Goal: Task Accomplishment & Management: Manage account settings

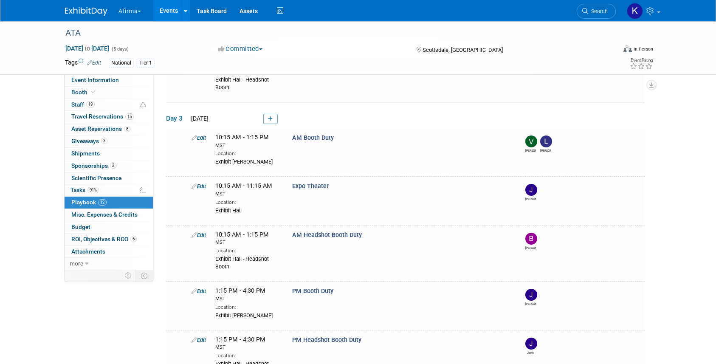
click at [127, 17] on button "Afirma" at bounding box center [135, 9] width 34 height 19
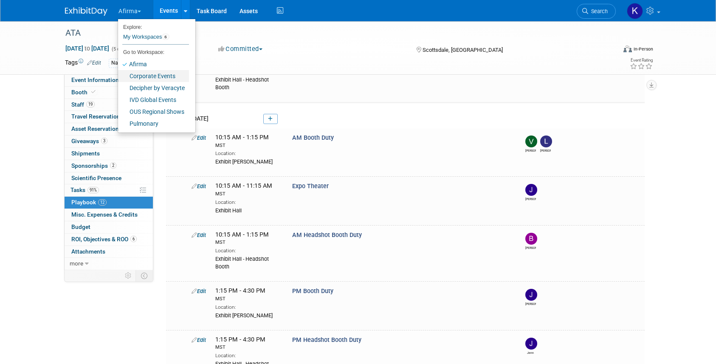
click at [135, 71] on link "Corporate Events" at bounding box center [153, 76] width 71 height 12
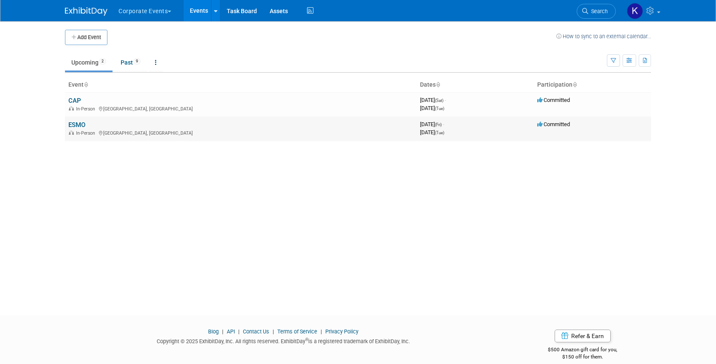
click at [72, 128] on link "ESMO" at bounding box center [76, 125] width 17 height 8
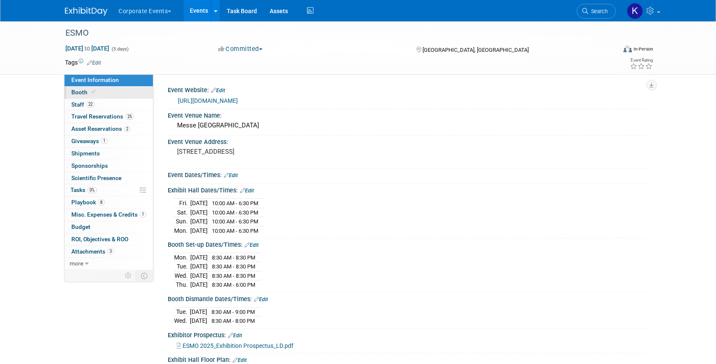
click at [91, 94] on icon at bounding box center [93, 92] width 4 height 5
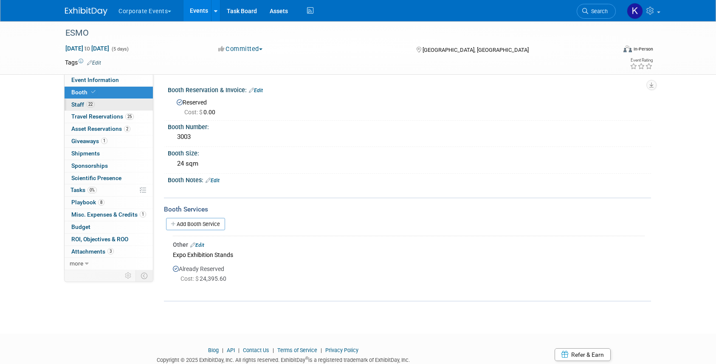
click at [114, 105] on link "22 Staff 22" at bounding box center [109, 105] width 88 height 12
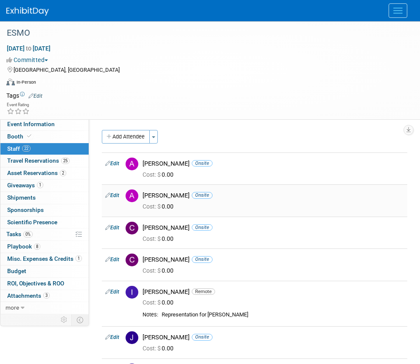
click at [115, 197] on link "Edit" at bounding box center [112, 195] width 14 height 6
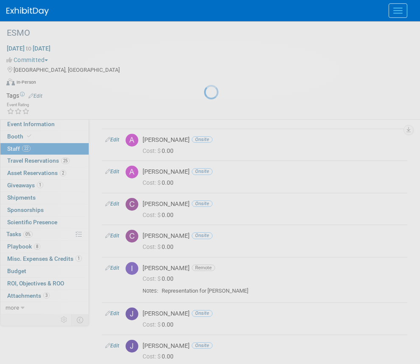
select select "6150c3ae-b878-4e4a-889a-c4900b977165"
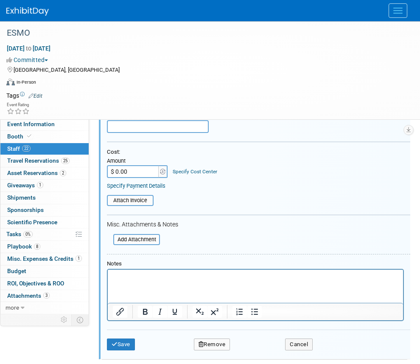
scroll to position [221, 0]
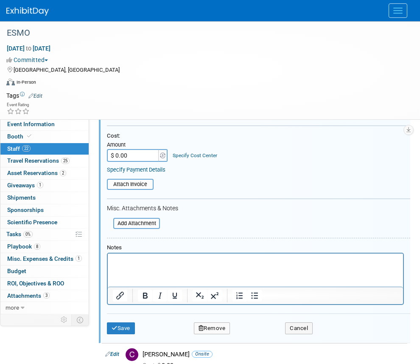
click at [214, 326] on button "Remove" at bounding box center [212, 328] width 37 height 12
click at [256, 337] on link "Yes" at bounding box center [258, 336] width 25 height 14
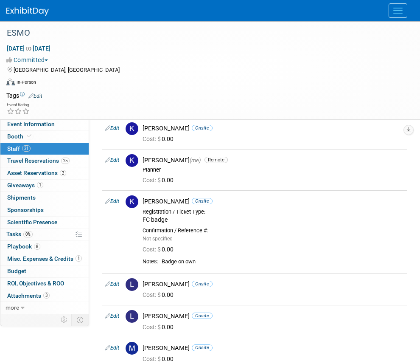
scroll to position [249, 0]
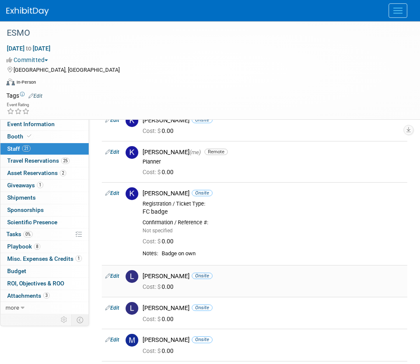
click at [117, 274] on link "Edit" at bounding box center [112, 276] width 14 height 6
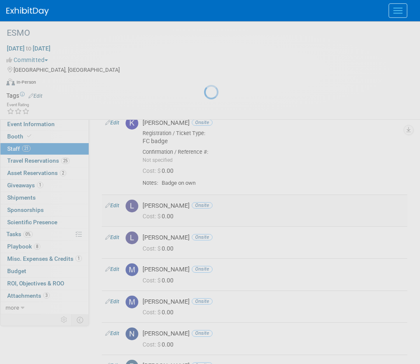
select select "b2cdd893-7fdb-446e-9731-16ee67365539"
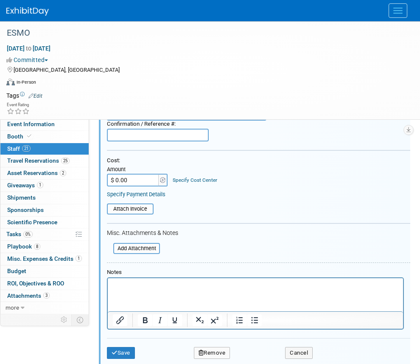
scroll to position [535, 0]
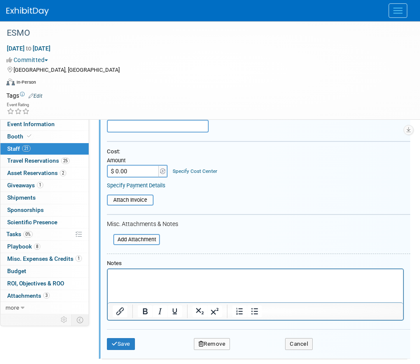
click at [216, 345] on button "Remove" at bounding box center [212, 344] width 37 height 12
click at [266, 352] on link "Yes" at bounding box center [258, 351] width 25 height 14
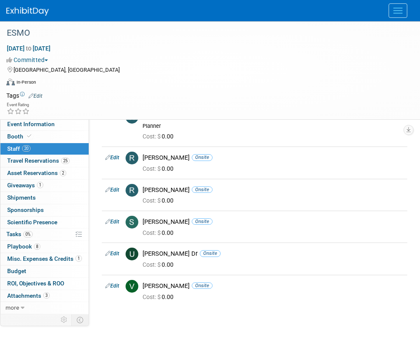
scroll to position [570, 0]
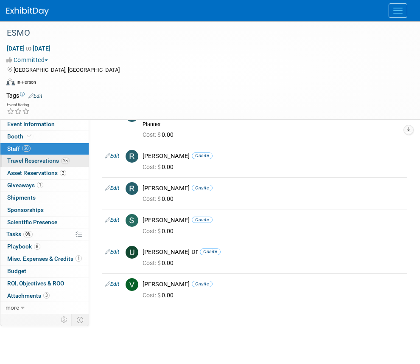
click at [52, 164] on link "25 Travel Reservations 25" at bounding box center [44, 161] width 88 height 12
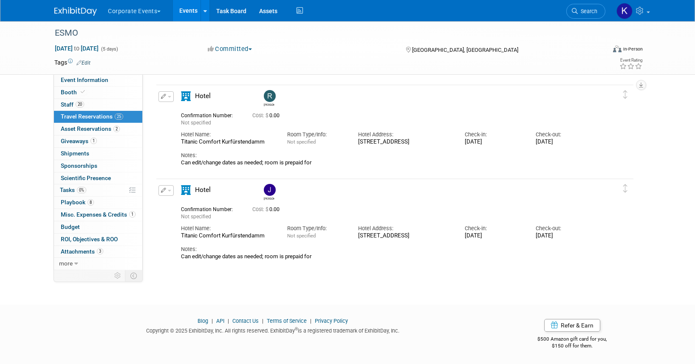
scroll to position [2166, 0]
click at [153, 15] on button "Corporate Events" at bounding box center [139, 9] width 64 height 19
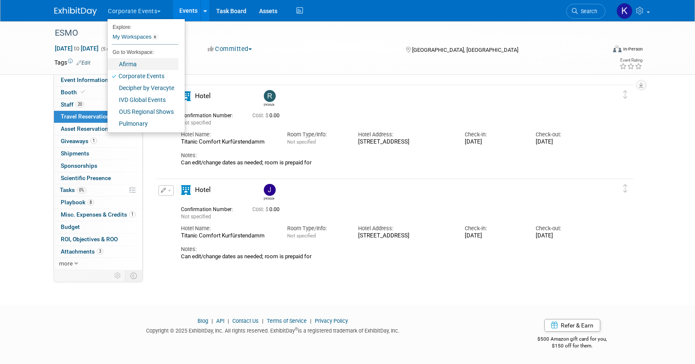
click at [152, 62] on link "Afirma" at bounding box center [142, 64] width 71 height 12
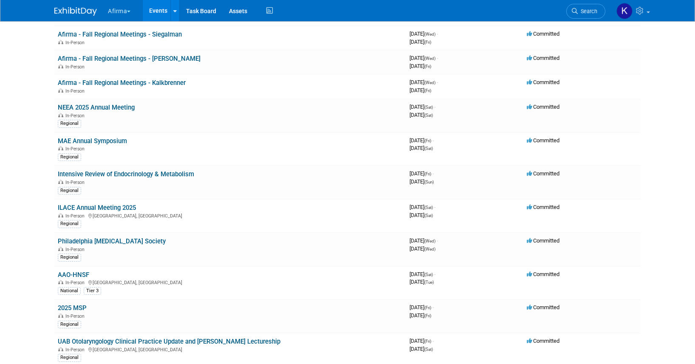
scroll to position [249, 0]
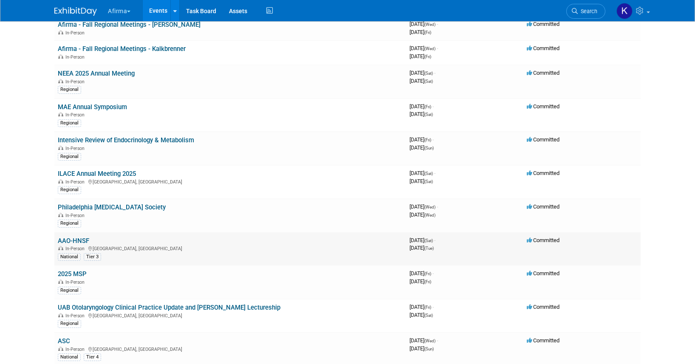
click at [76, 236] on td "AAO-HNSF In-Person Indianapolis, IN National Tier 3" at bounding box center [230, 249] width 352 height 34
click at [76, 237] on link "AAO-HNSF" at bounding box center [73, 241] width 31 height 8
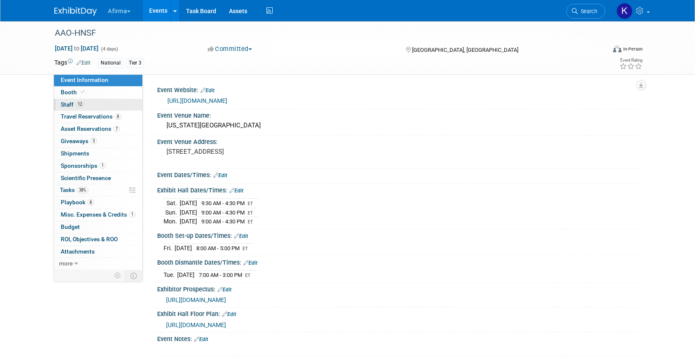
click at [94, 105] on link "12 Staff 12" at bounding box center [98, 105] width 88 height 12
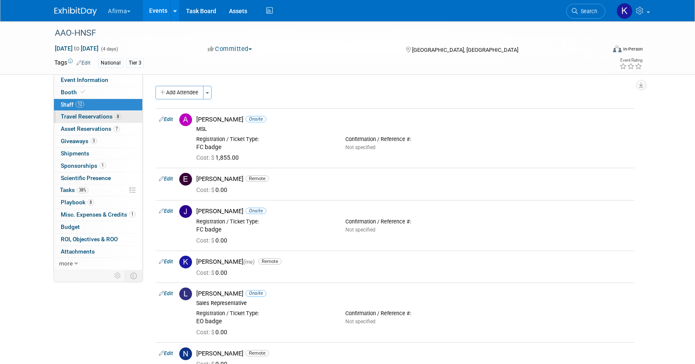
click at [99, 122] on link "8 Travel Reservations 8" at bounding box center [98, 117] width 88 height 12
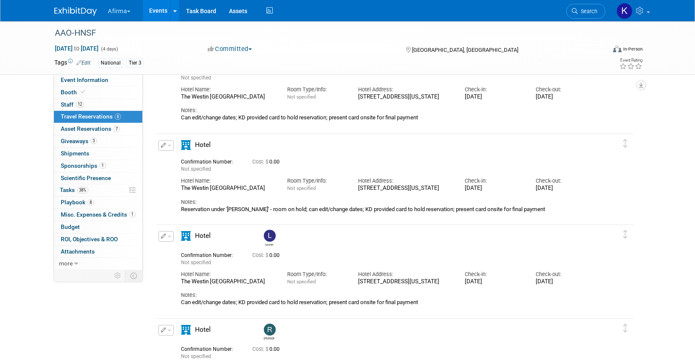
scroll to position [53, 0]
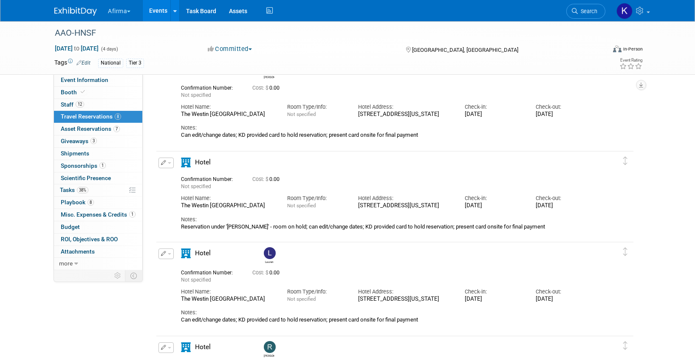
click at [161, 161] on icon "button" at bounding box center [164, 162] width 6 height 5
click at [181, 191] on span "Delete Reservation" at bounding box center [200, 191] width 53 height 7
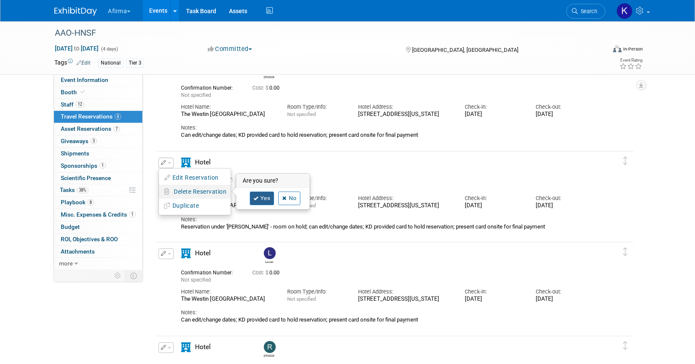
click at [262, 199] on link "Yes" at bounding box center [262, 199] width 25 height 14
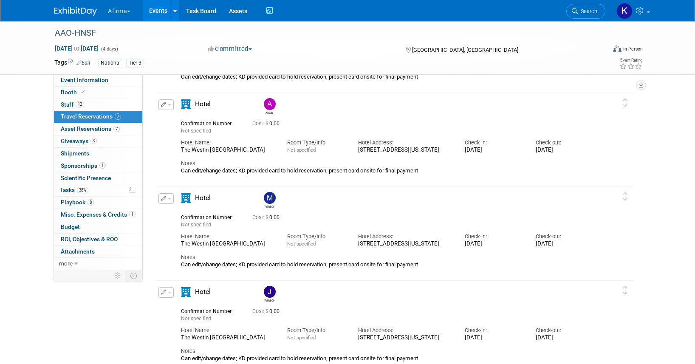
scroll to position [404, 0]
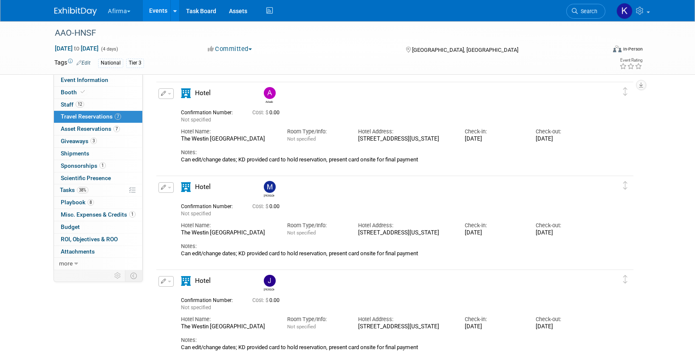
click at [162, 188] on icon "button" at bounding box center [164, 187] width 6 height 5
click at [178, 216] on span "Delete Reservation" at bounding box center [200, 216] width 53 height 7
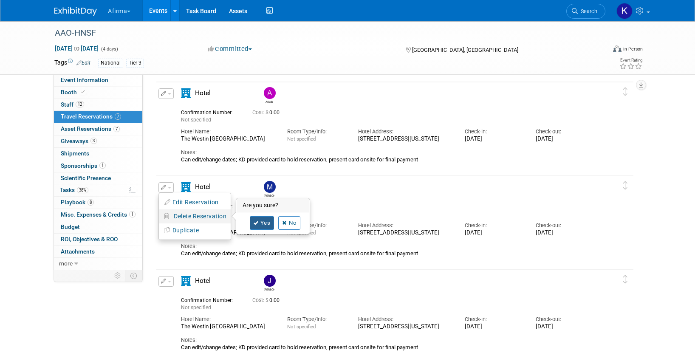
click at [259, 223] on link "Yes" at bounding box center [262, 223] width 25 height 14
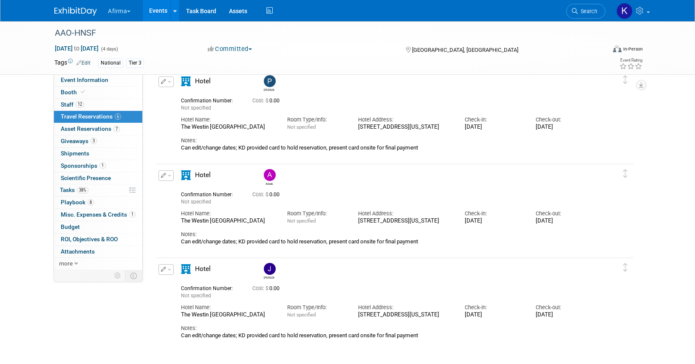
scroll to position [68, 0]
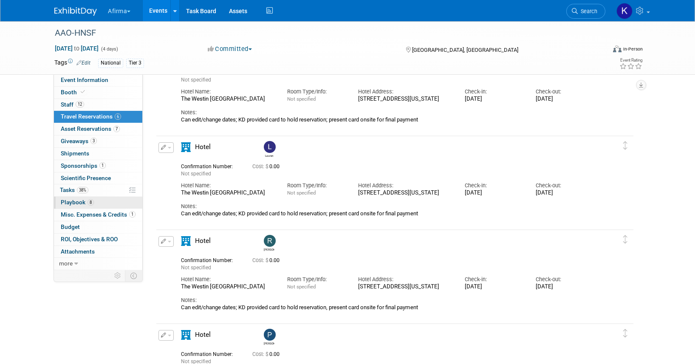
click at [105, 205] on link "8 Playbook 8" at bounding box center [98, 203] width 88 height 12
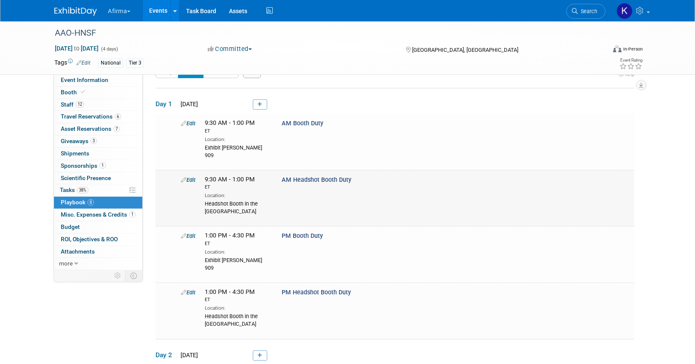
scroll to position [20, 0]
click at [112, 107] on link "12 Staff 12" at bounding box center [98, 105] width 88 height 12
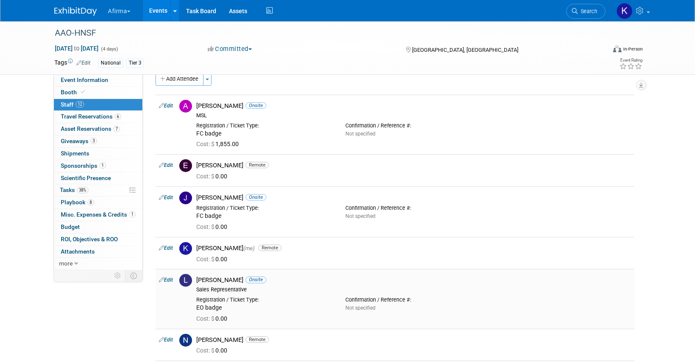
scroll to position [0, 0]
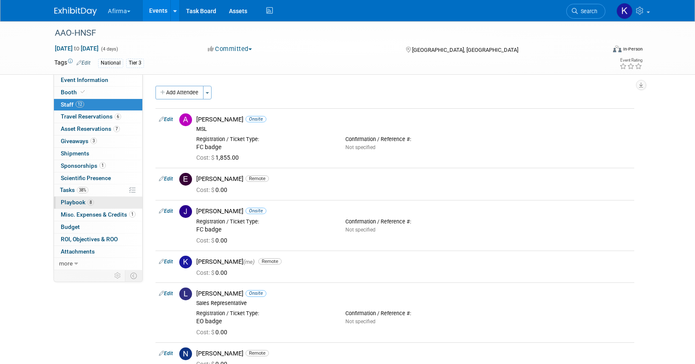
click at [83, 202] on span "Playbook 8" at bounding box center [77, 202] width 33 height 7
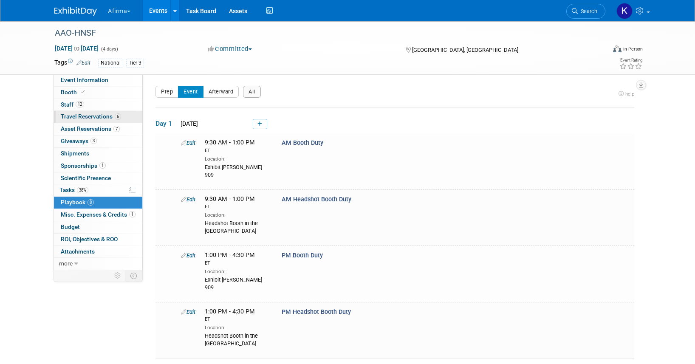
click at [110, 118] on span "Travel Reservations 6" at bounding box center [91, 116] width 60 height 7
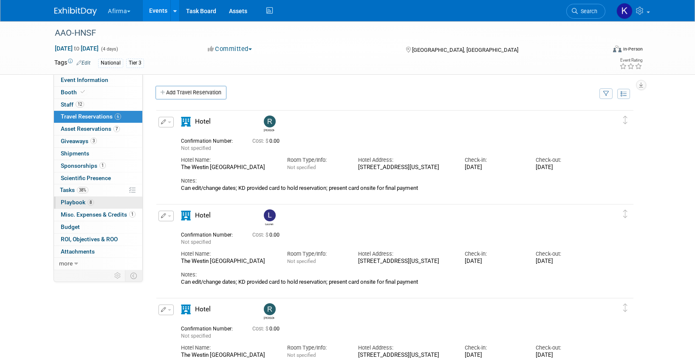
click at [86, 205] on span "Playbook 8" at bounding box center [77, 202] width 33 height 7
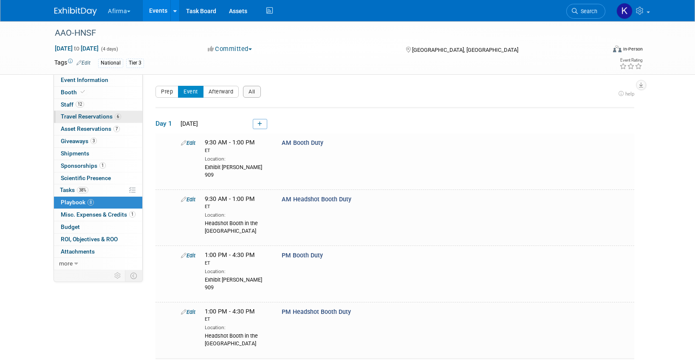
click at [95, 115] on span "Travel Reservations 6" at bounding box center [91, 116] width 60 height 7
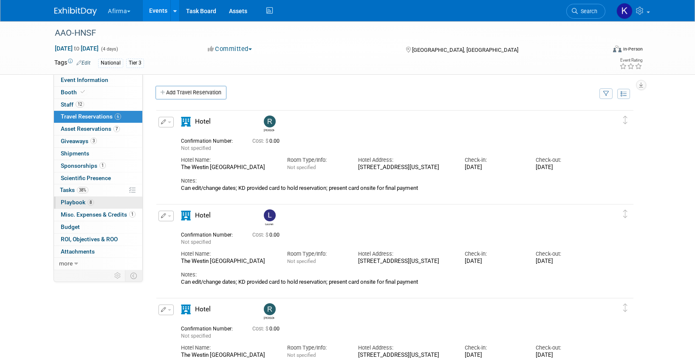
click at [99, 200] on link "8 Playbook 8" at bounding box center [98, 203] width 88 height 12
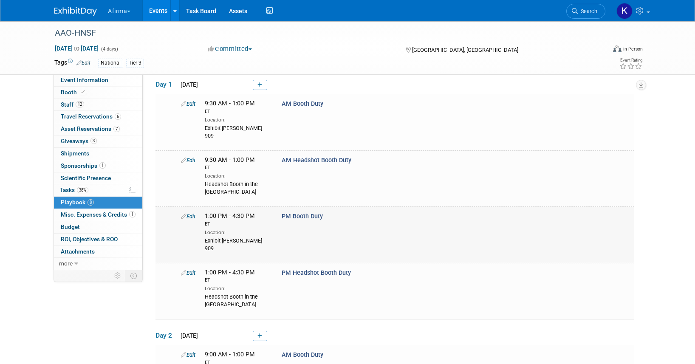
scroll to position [31, 0]
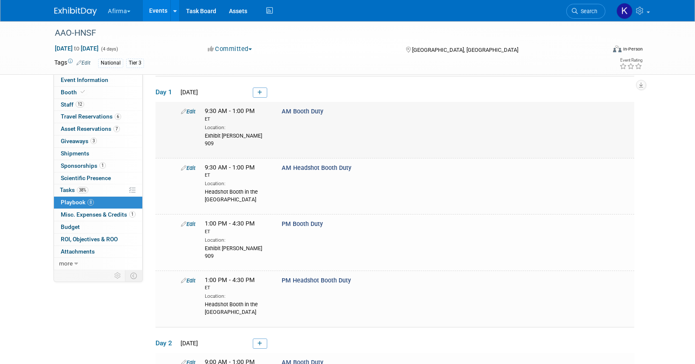
click at [195, 110] on link "Edit" at bounding box center [188, 111] width 14 height 6
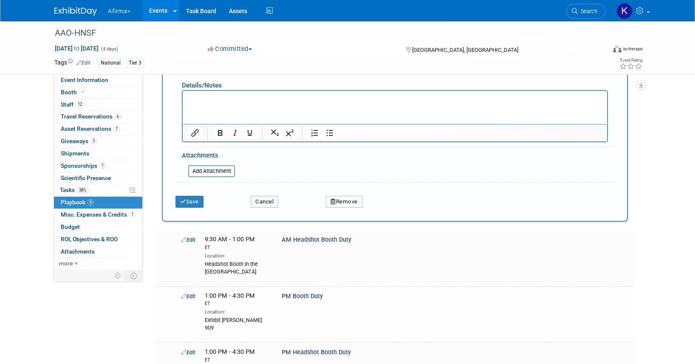
scroll to position [293, 0]
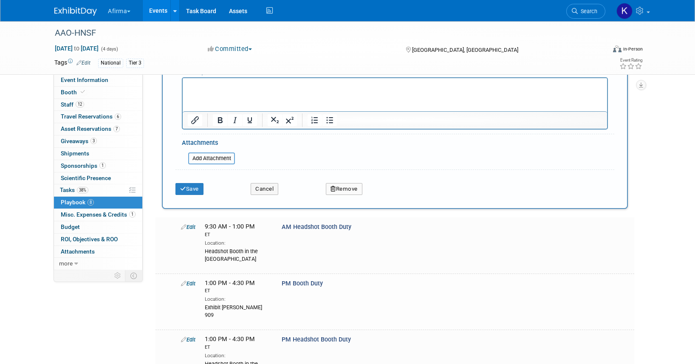
click at [271, 181] on div "Cancel" at bounding box center [281, 185] width 75 height 17
click at [269, 193] on button "Cancel" at bounding box center [265, 189] width 28 height 12
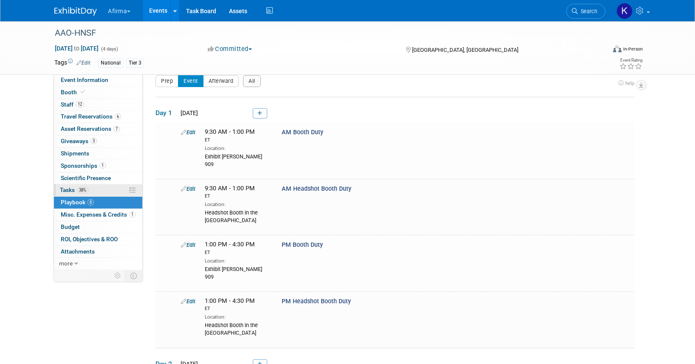
click at [99, 189] on link "38% Tasks 38%" at bounding box center [98, 190] width 88 height 12
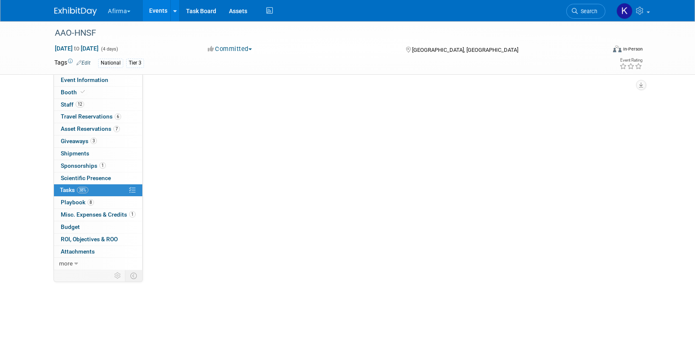
scroll to position [0, 0]
click at [100, 172] on link "Scientific Presence" at bounding box center [98, 178] width 88 height 12
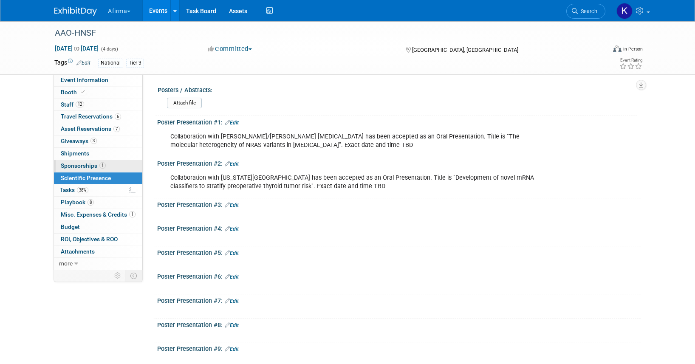
click at [98, 163] on span "Sponsorships 1" at bounding box center [83, 165] width 45 height 7
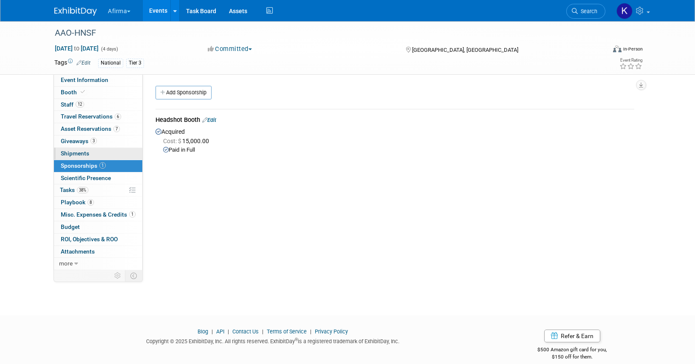
click at [101, 149] on link "0 Shipments 0" at bounding box center [98, 154] width 88 height 12
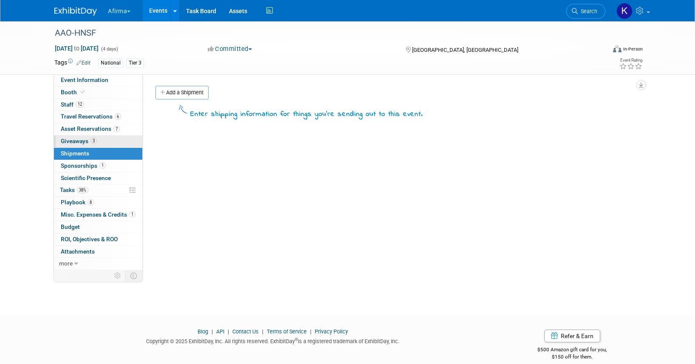
click at [101, 137] on link "3 Giveaways 3" at bounding box center [98, 141] width 88 height 12
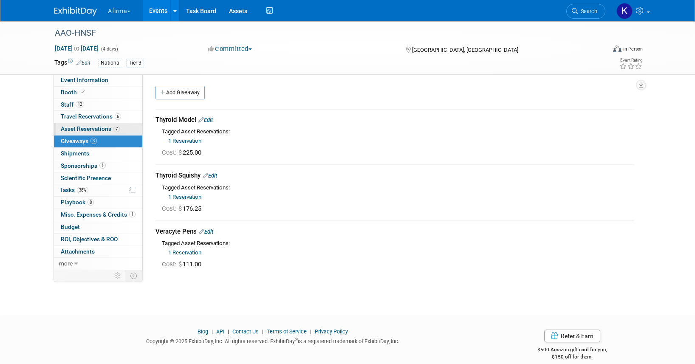
click at [99, 125] on link "7 Asset Reservations 7" at bounding box center [98, 129] width 88 height 12
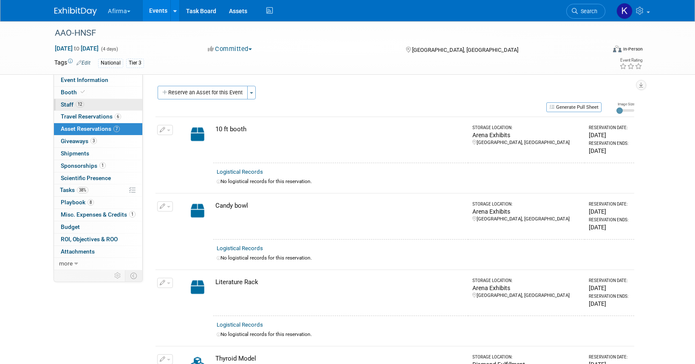
click at [99, 110] on link "12 Staff 12" at bounding box center [98, 105] width 88 height 12
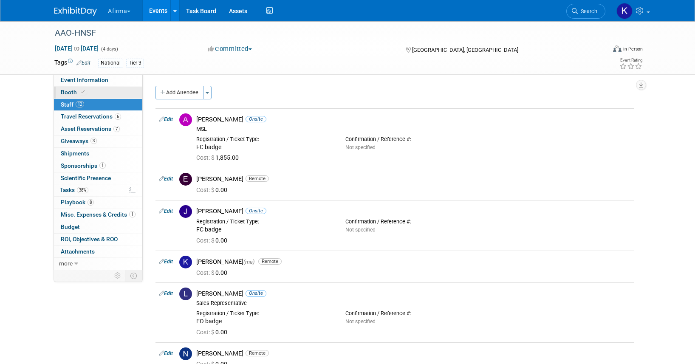
click at [98, 90] on link "Booth" at bounding box center [98, 93] width 88 height 12
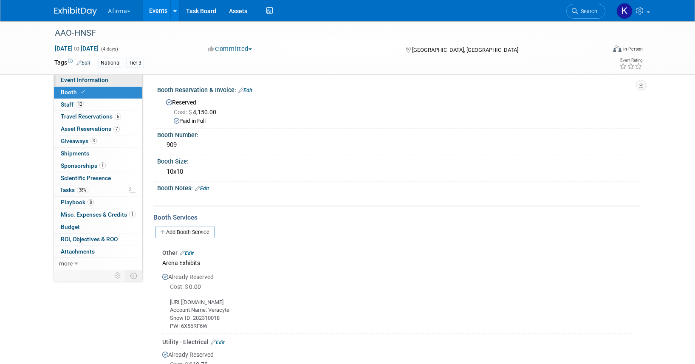
click at [97, 81] on span "Event Information" at bounding box center [85, 79] width 48 height 7
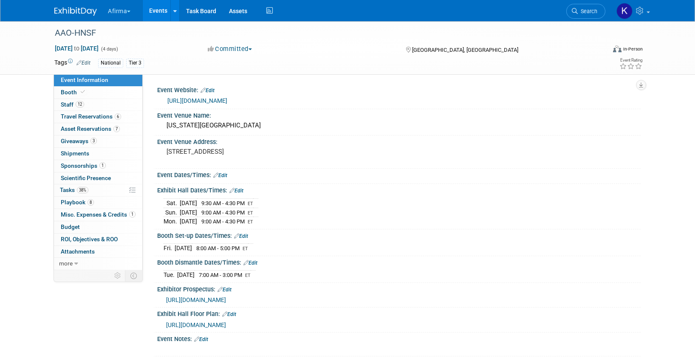
click at [128, 16] on button "Afirma" at bounding box center [124, 9] width 34 height 19
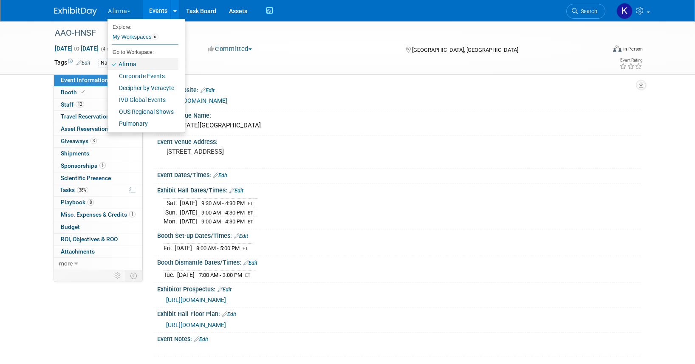
click at [133, 62] on link "Afirma" at bounding box center [142, 64] width 71 height 12
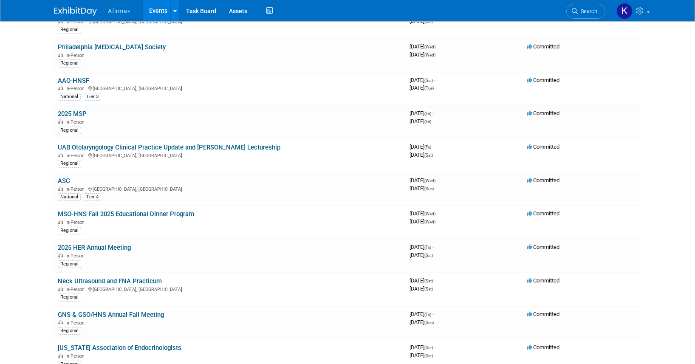
scroll to position [510, 0]
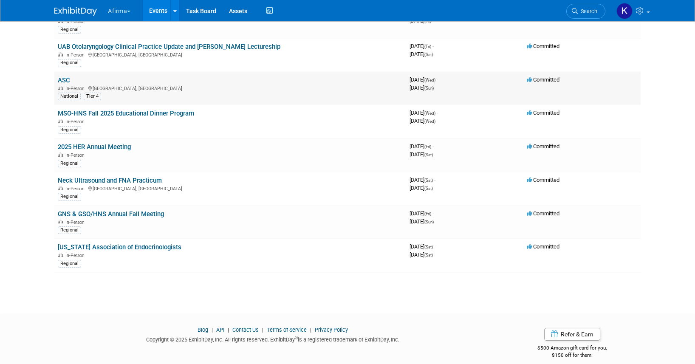
click at [64, 83] on link "ASC" at bounding box center [64, 80] width 12 height 8
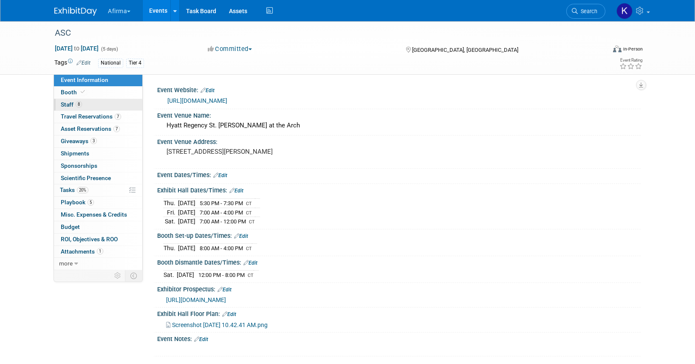
click at [76, 102] on span "8" at bounding box center [79, 104] width 6 height 6
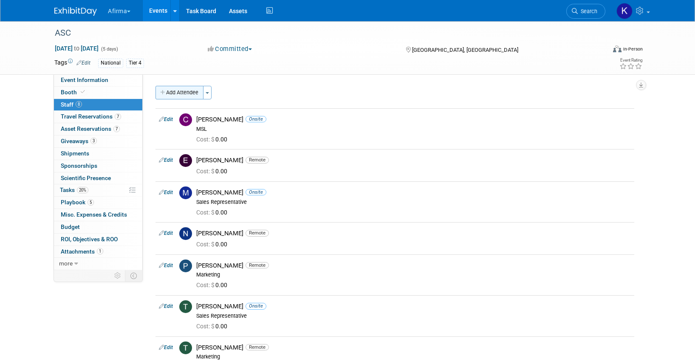
click at [184, 91] on button "Add Attendee" at bounding box center [179, 93] width 48 height 14
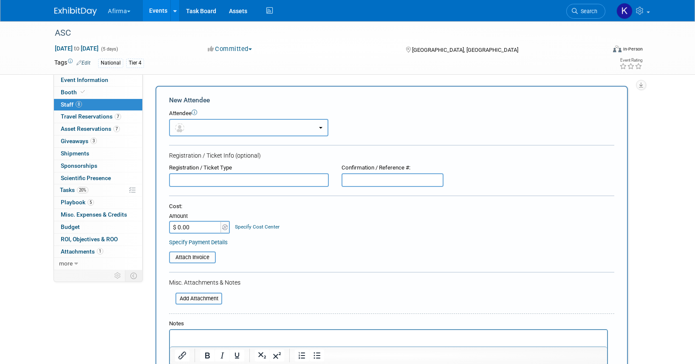
click at [210, 131] on button "button" at bounding box center [248, 127] width 159 height 17
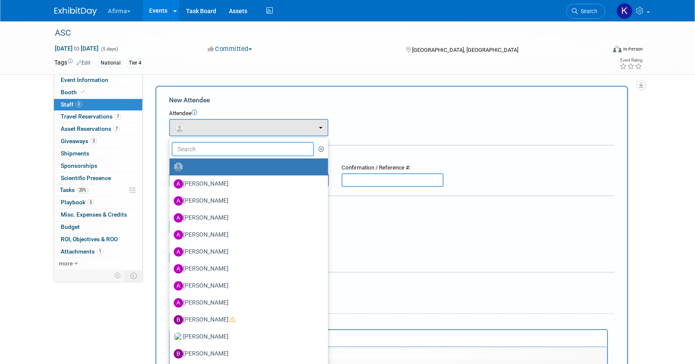
click at [209, 149] on input "text" at bounding box center [243, 149] width 142 height 14
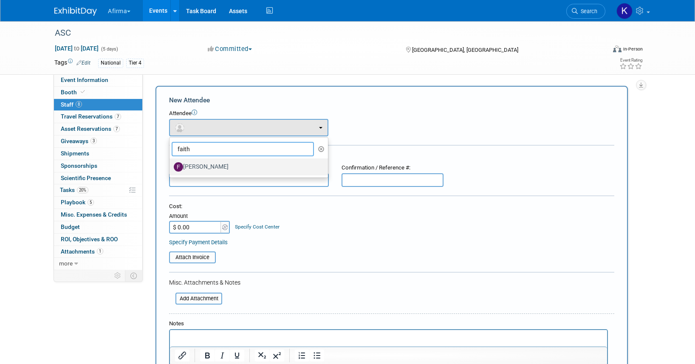
type input "faith"
click at [211, 169] on label "[PERSON_NAME]" at bounding box center [247, 167] width 146 height 14
click at [171, 169] on input "[PERSON_NAME]" at bounding box center [168, 166] width 6 height 6
select select "a36cbefa-9f22-4fe5-ad92-229f637d14d4"
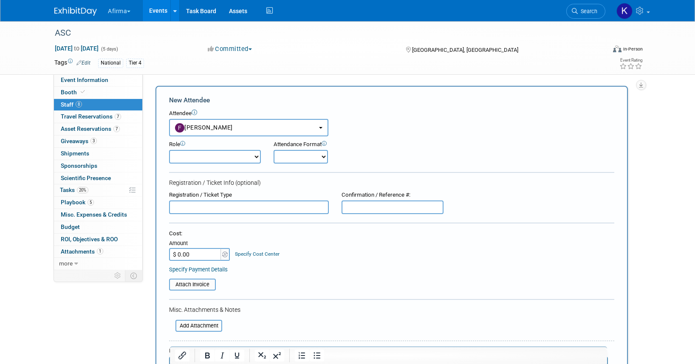
click at [297, 151] on select "Onsite Remote" at bounding box center [300, 157] width 54 height 14
select select "1"
click at [230, 156] on select "Demonstrator Host Leadership Marketing MSL Planner Presenter" at bounding box center [215, 157] width 92 height 14
select select "4"
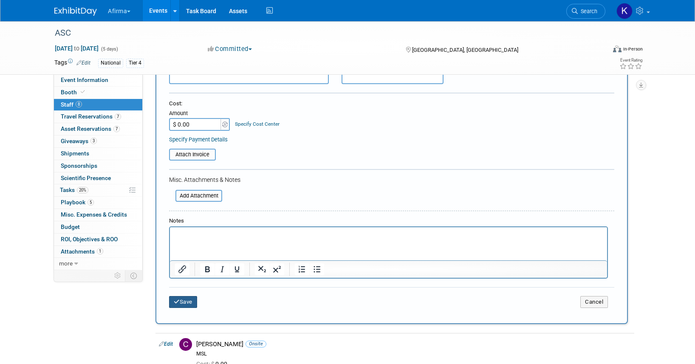
click at [183, 304] on button "Save" at bounding box center [183, 302] width 28 height 12
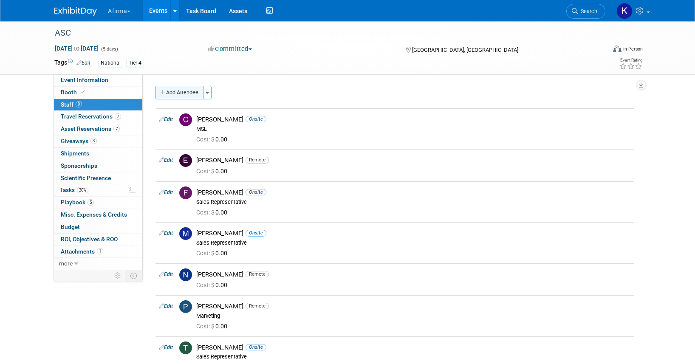
click at [173, 93] on button "Add Attendee" at bounding box center [179, 93] width 48 height 14
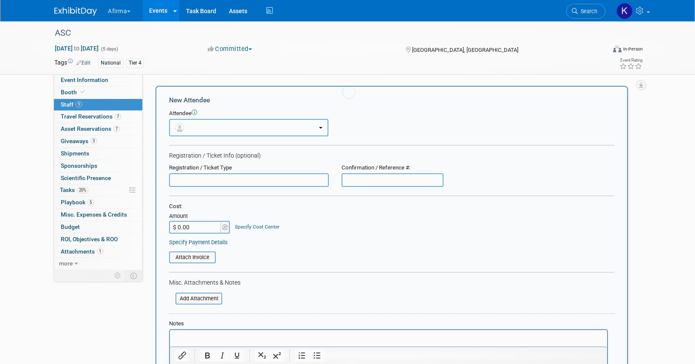
click at [208, 129] on button "button" at bounding box center [248, 127] width 159 height 17
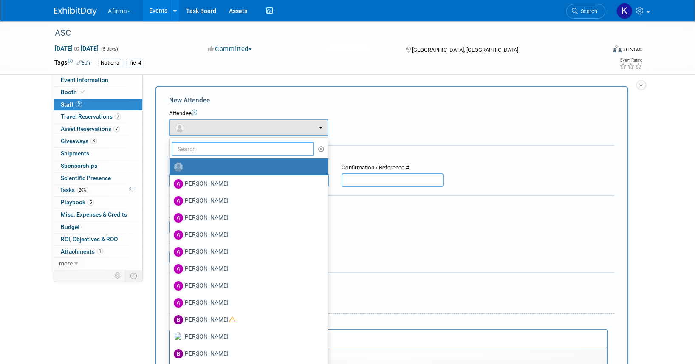
click at [208, 146] on input "text" at bounding box center [243, 149] width 142 height 14
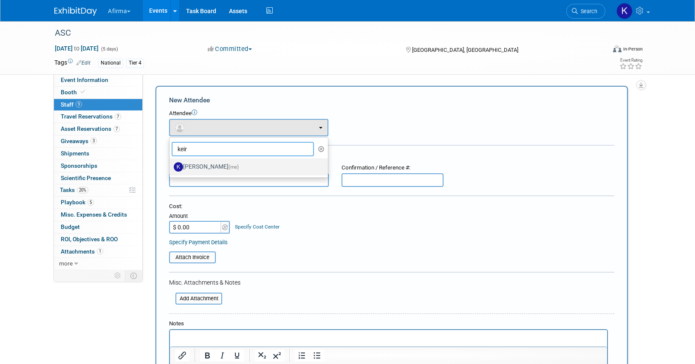
type input "keir"
click at [213, 175] on link "Keirsten Davis (me)" at bounding box center [248, 166] width 158 height 17
click at [211, 169] on label "Keirsten Davis (me)" at bounding box center [247, 167] width 146 height 14
click at [171, 169] on input "Keirsten Davis (me)" at bounding box center [168, 166] width 6 height 6
select select "b69d56da-419c-476a-99b4-03c60a7c7cc4"
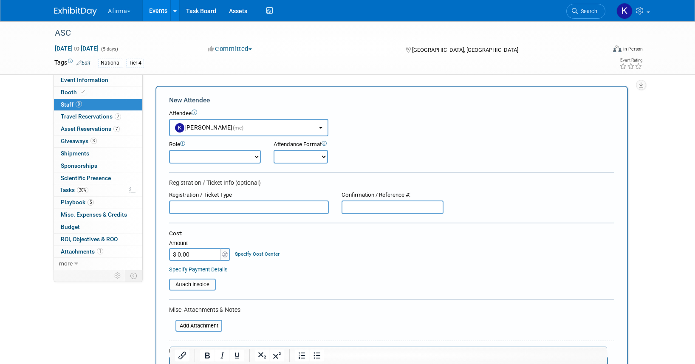
click at [279, 158] on select "Onsite Remote" at bounding box center [300, 157] width 54 height 14
select select "1"
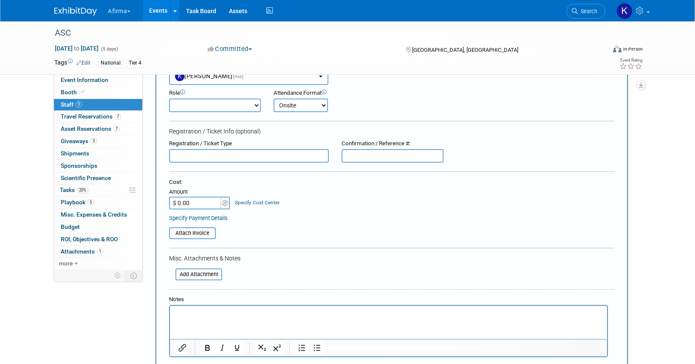
scroll to position [47, 0]
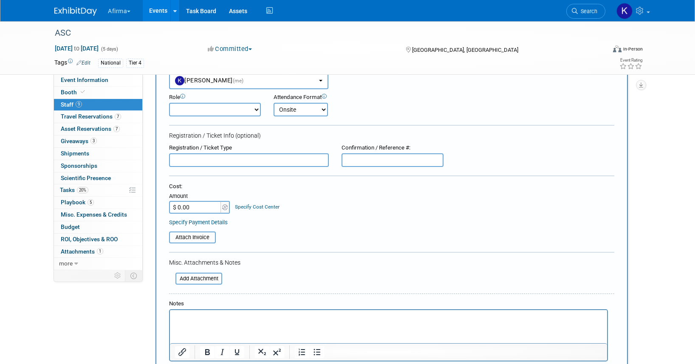
click at [243, 117] on form "New Attendee Attendee <img src="https://www.exhibitday.com/Images/Unassigned-Us…" at bounding box center [391, 222] width 445 height 349
click at [241, 109] on select "Demonstrator Host Leadership Marketing MSL Planner Presenter" at bounding box center [215, 110] width 92 height 14
select select "6"
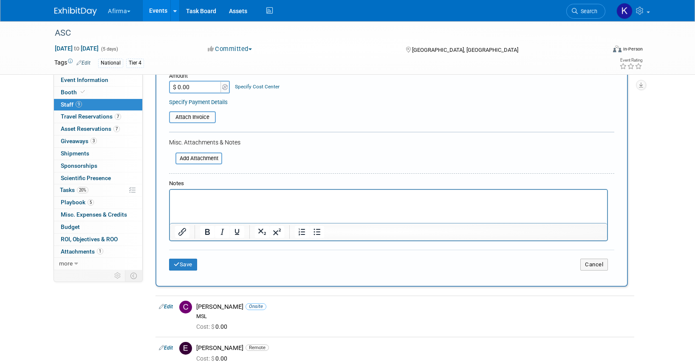
scroll to position [179, 0]
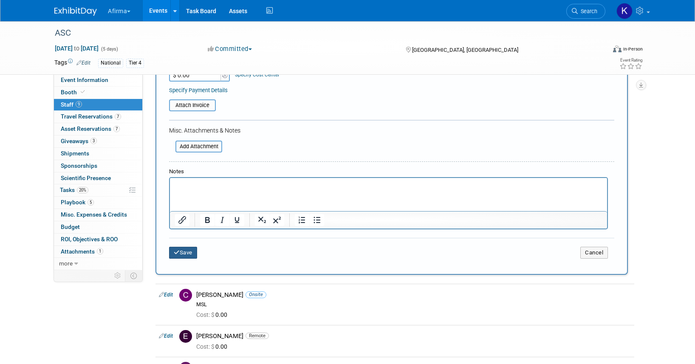
click at [186, 249] on button "Save" at bounding box center [183, 253] width 28 height 12
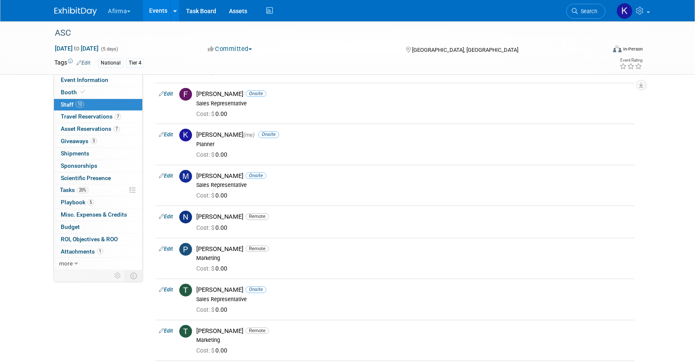
scroll to position [0, 0]
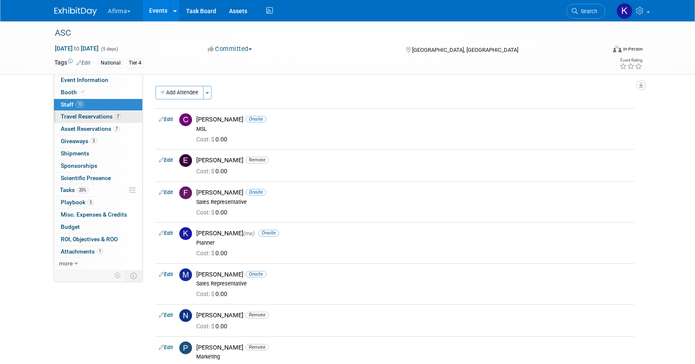
click at [111, 122] on link "7 Travel Reservations 7" at bounding box center [98, 117] width 88 height 12
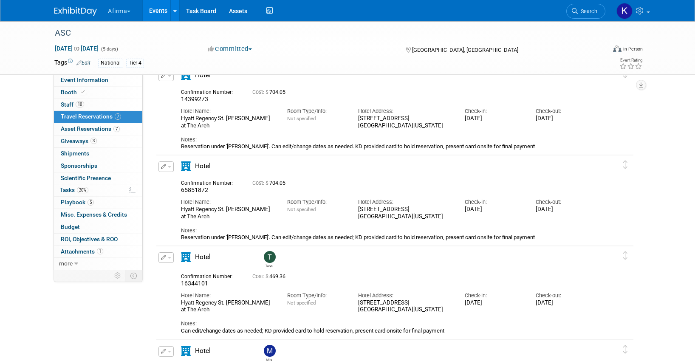
scroll to position [221, 0]
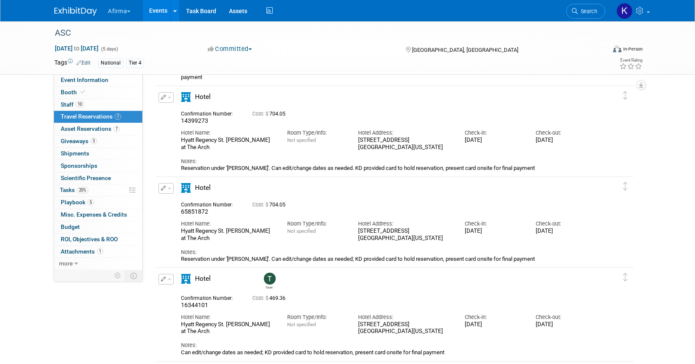
click at [163, 192] on button "button" at bounding box center [165, 188] width 15 height 11
click at [170, 202] on icon "button" at bounding box center [167, 203] width 7 height 6
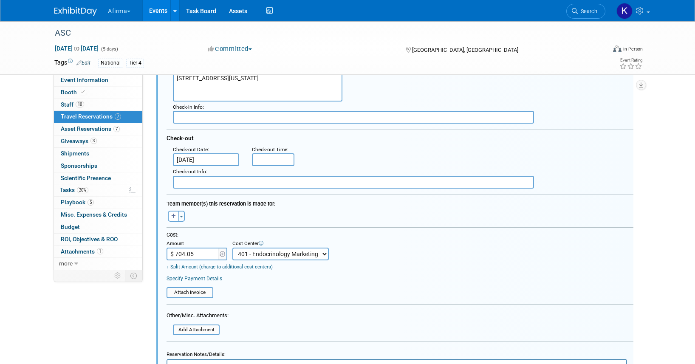
scroll to position [521, 0]
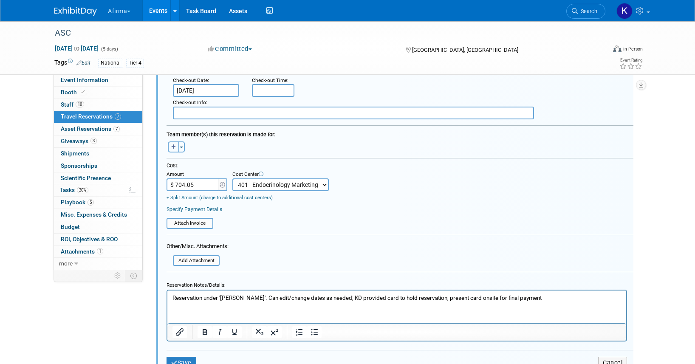
click at [172, 149] on icon "button" at bounding box center [173, 146] width 5 height 5
select select
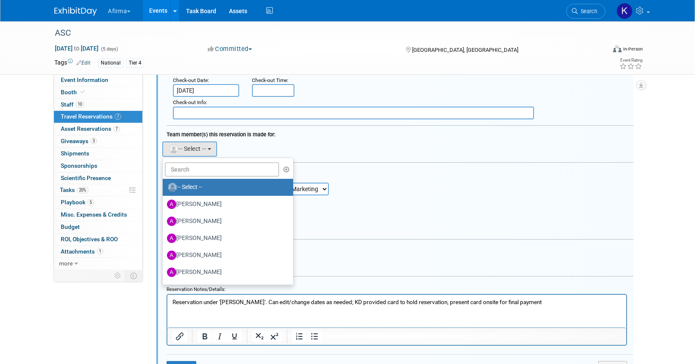
click at [186, 179] on ul "-- Select -- Abbee Buchanan Adeeb Ansari Adrienne Brooks Allan Chan Allison Wya…" at bounding box center [227, 221] width 131 height 127
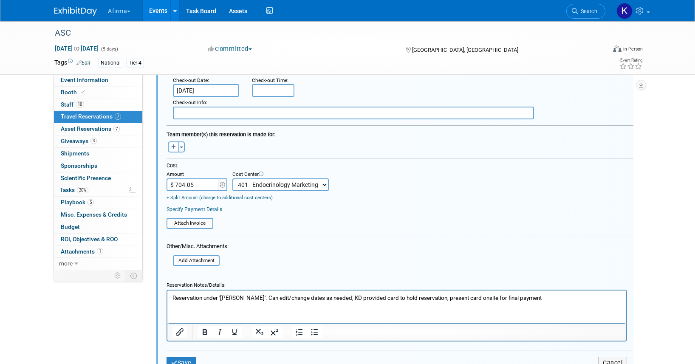
click at [173, 156] on form "<i class="fas fa-plane" style="padding: 6px 4px 6px 1px;"></i> Flight <i class=…" at bounding box center [399, 132] width 467 height 496
click at [173, 152] on button "button" at bounding box center [173, 146] width 11 height 11
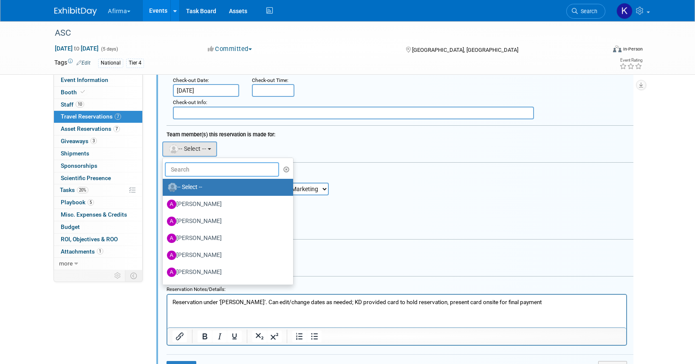
click at [180, 165] on input "text" at bounding box center [222, 169] width 114 height 14
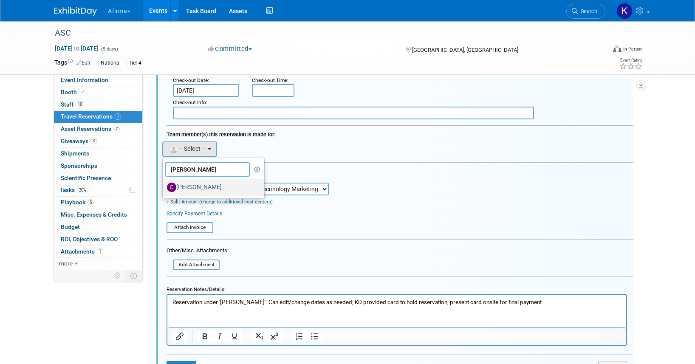
type input "corey"
click at [192, 181] on label "Corey Geurink" at bounding box center [211, 187] width 89 height 14
click at [164, 183] on input "Corey Geurink" at bounding box center [161, 186] width 6 height 6
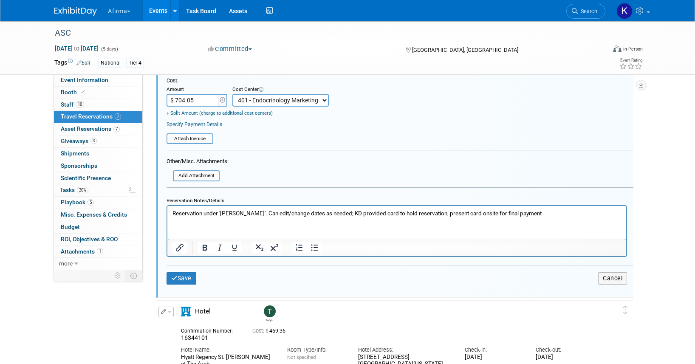
scroll to position [620, 0]
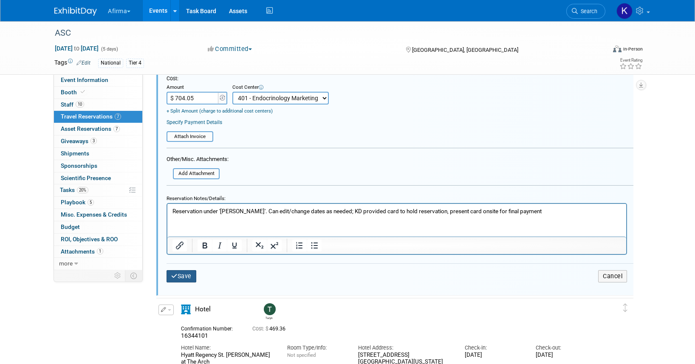
click at [186, 280] on button "Save" at bounding box center [181, 276] width 30 height 12
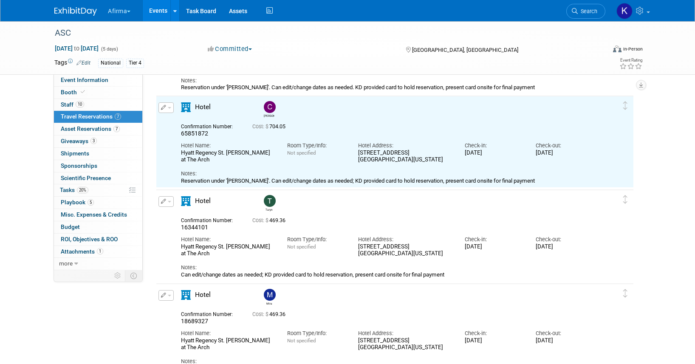
scroll to position [301, 0]
click at [164, 105] on icon "button" at bounding box center [164, 107] width 6 height 5
click at [173, 121] on button "Edit Reservation" at bounding box center [195, 122] width 72 height 12
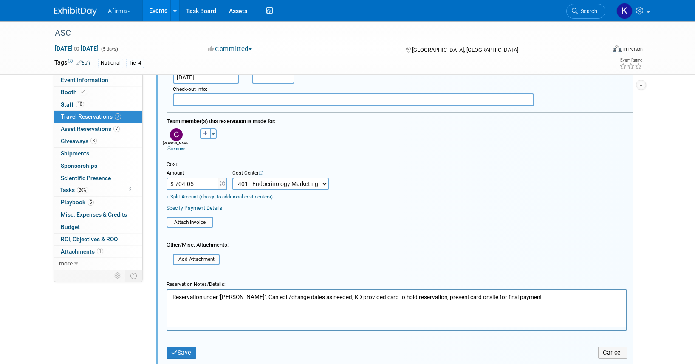
scroll to position [599, 0]
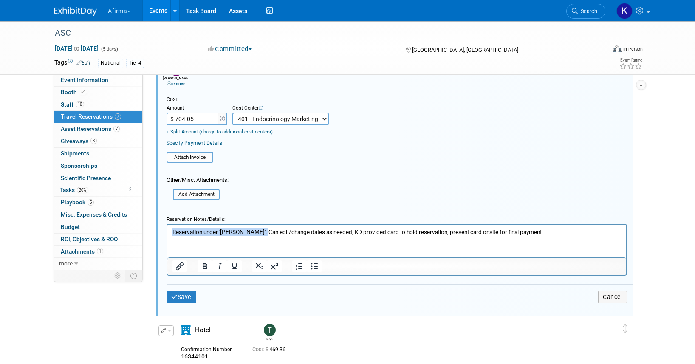
drag, startPoint x: 261, startPoint y: 231, endPoint x: 157, endPoint y: 225, distance: 103.8
click at [167, 225] on html "Reservation under 'Corey Geurink'. Can edit/change dates as needed; KD provided…" at bounding box center [396, 229] width 459 height 11
click at [178, 305] on div "Save Cancel" at bounding box center [399, 296] width 467 height 25
click at [177, 301] on button "Save" at bounding box center [181, 297] width 30 height 12
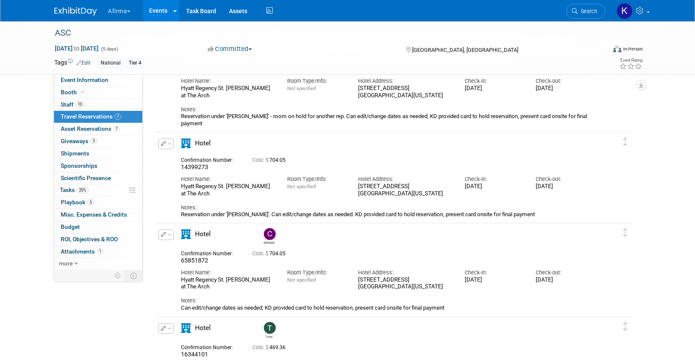
scroll to position [0, 0]
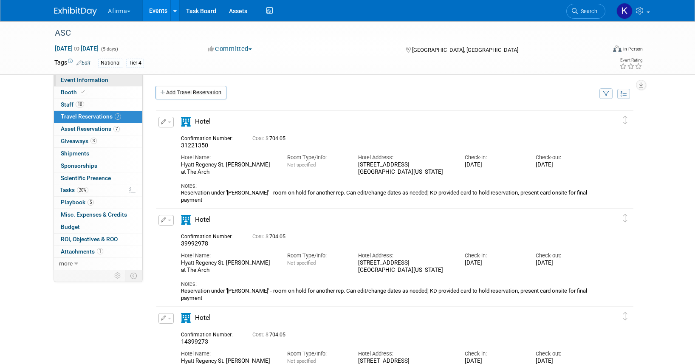
click at [91, 82] on span "Event Information" at bounding box center [85, 79] width 48 height 7
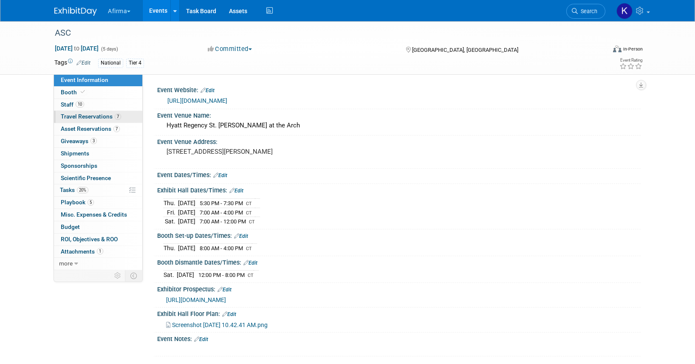
click at [95, 117] on span "Travel Reservations 7" at bounding box center [91, 116] width 60 height 7
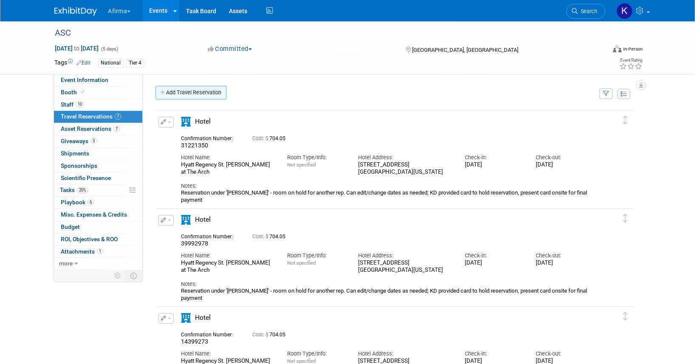
click at [186, 93] on link "Add Travel Reservation" at bounding box center [190, 93] width 71 height 14
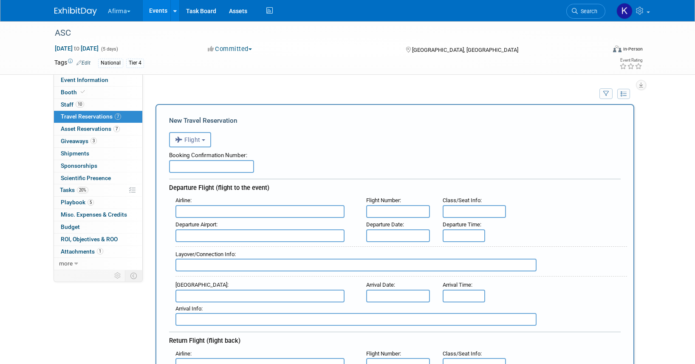
click at [198, 138] on span "Flight" at bounding box center [187, 139] width 25 height 7
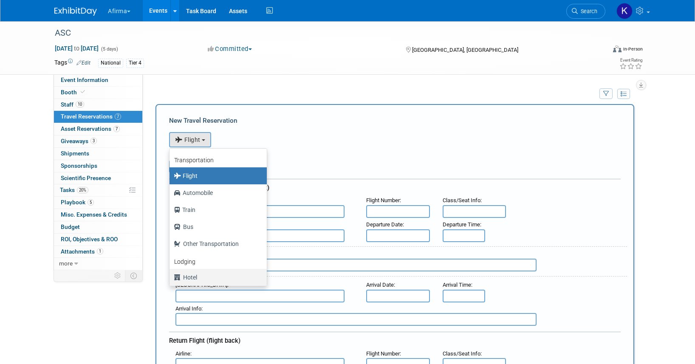
click at [197, 273] on label "Hotel" at bounding box center [216, 277] width 85 height 14
click at [171, 273] on input "Hotel" at bounding box center [168, 276] width 6 height 6
select select "6"
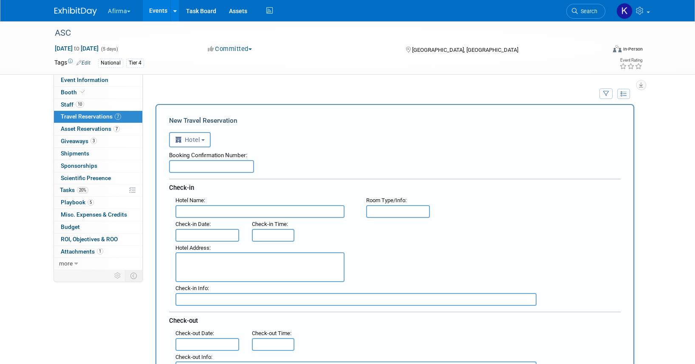
click at [192, 168] on input "text" at bounding box center [211, 166] width 85 height 13
paste input "19404339"
type input "19404339"
click at [195, 209] on input "text" at bounding box center [259, 211] width 169 height 13
paste input "yatt Regency St. Louis at The Arch"
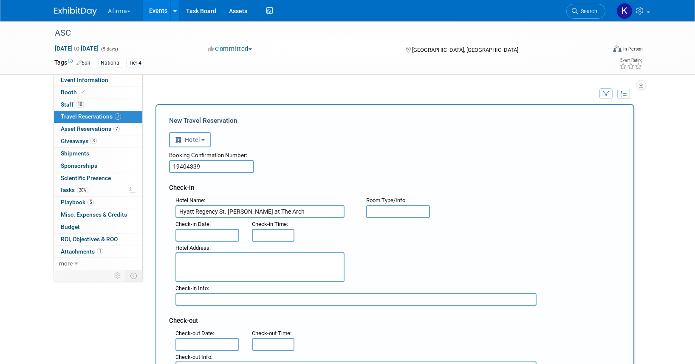
type input "Hyatt Regency St. Louis at The Arch"
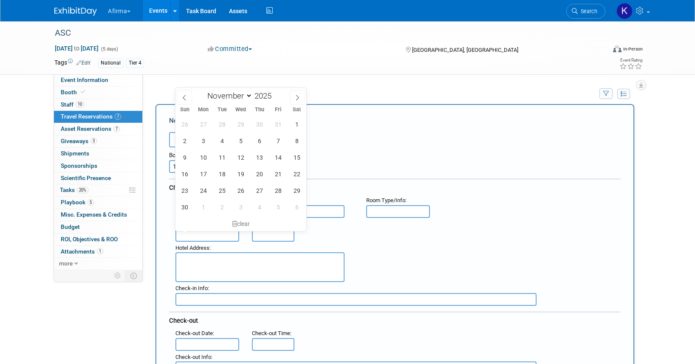
click at [206, 239] on input "text" at bounding box center [207, 235] width 64 height 13
click at [240, 140] on span "5" at bounding box center [240, 140] width 17 height 17
type input "Nov 5, 2025"
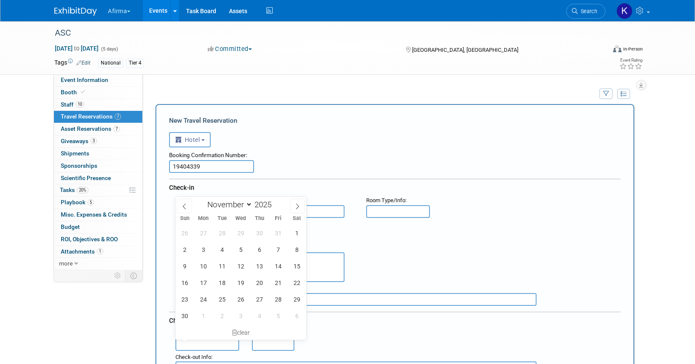
click at [214, 339] on input "text" at bounding box center [207, 344] width 64 height 13
click at [293, 245] on span "8" at bounding box center [296, 249] width 17 height 17
type input "Nov 8, 2025"
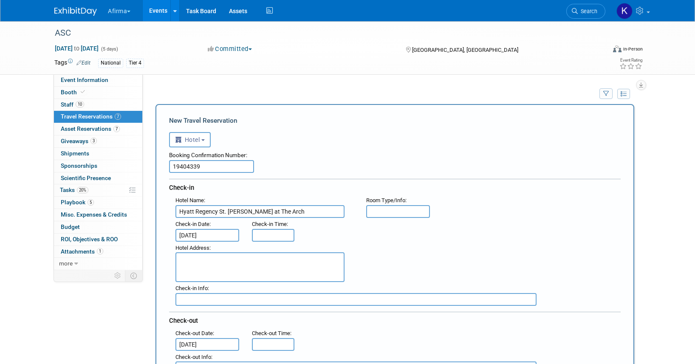
click at [331, 269] on textarea at bounding box center [259, 267] width 169 height 30
paste textarea "315 Chestnut Street St. Louis, Missouri, 63102"
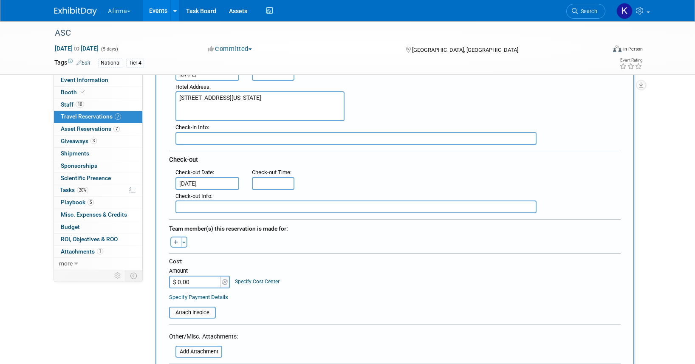
scroll to position [161, 0]
type textarea "315 Chestnut Street St. Louis, Missouri, 63102"
click at [170, 241] on button "button" at bounding box center [175, 241] width 11 height 11
select select
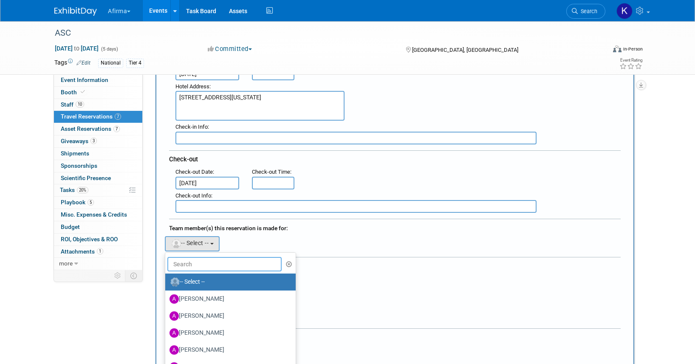
click at [190, 264] on input "text" at bounding box center [224, 264] width 114 height 14
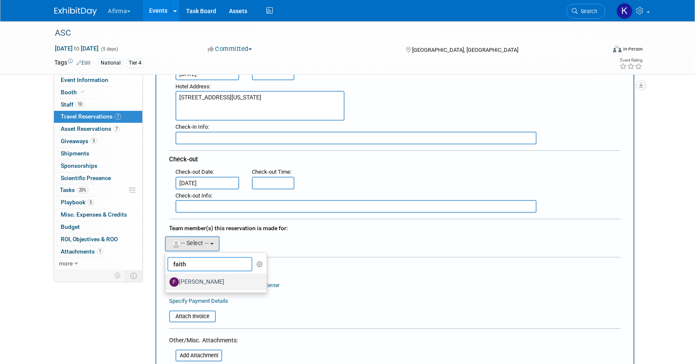
type input "faith"
click at [202, 280] on label "Faith Armbruster" at bounding box center [213, 282] width 89 height 14
click at [166, 280] on input "Faith Armbruster" at bounding box center [164, 281] width 6 height 6
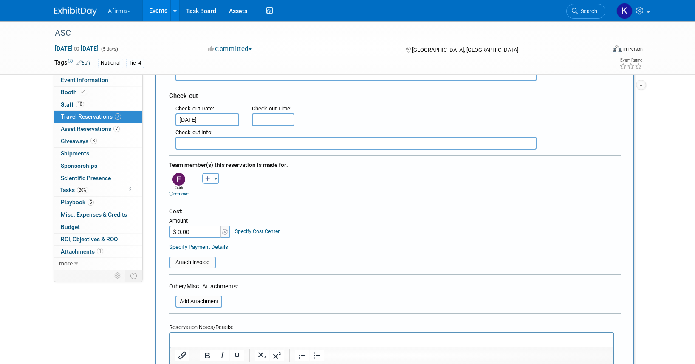
scroll to position [244, 0]
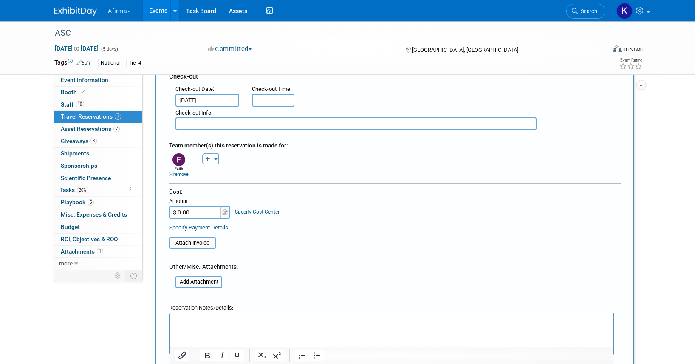
click at [197, 211] on input "$ 0.00" at bounding box center [195, 212] width 53 height 13
type input "$ 704.05"
click at [260, 209] on link "Specify Cost Center" at bounding box center [257, 212] width 45 height 6
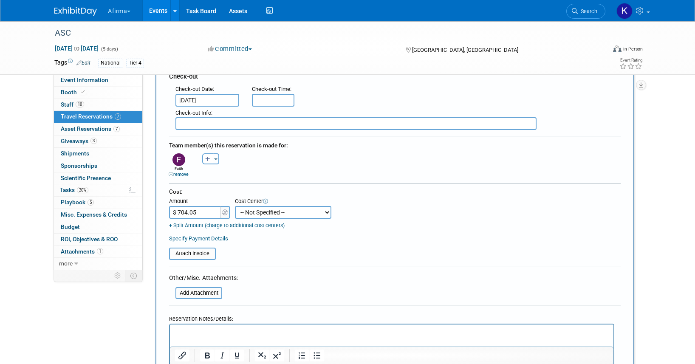
click at [265, 213] on select "-- Not Specified -- 310 - Clinical Operations 320 - Medical Affairs 401 - Endoc…" at bounding box center [283, 212] width 96 height 13
select select "18966114"
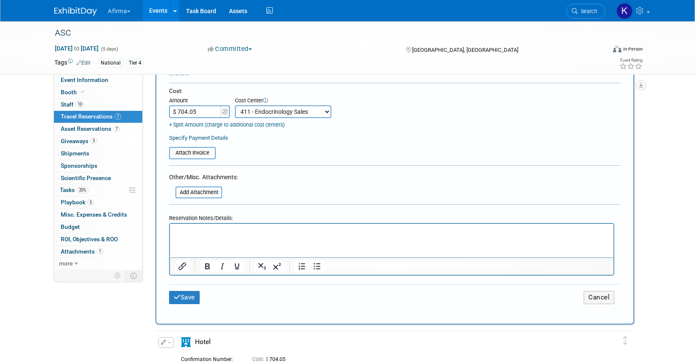
scroll to position [348, 0]
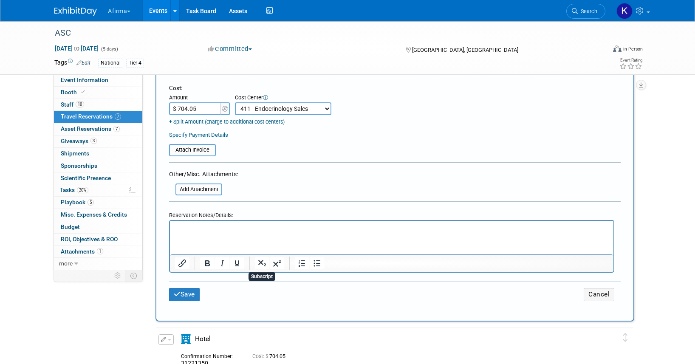
click at [253, 233] on html at bounding box center [391, 227] width 443 height 12
click at [189, 293] on button "Save" at bounding box center [184, 294] width 31 height 13
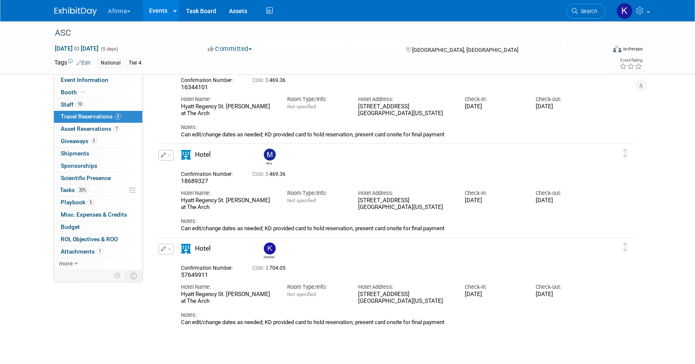
scroll to position [594, 0]
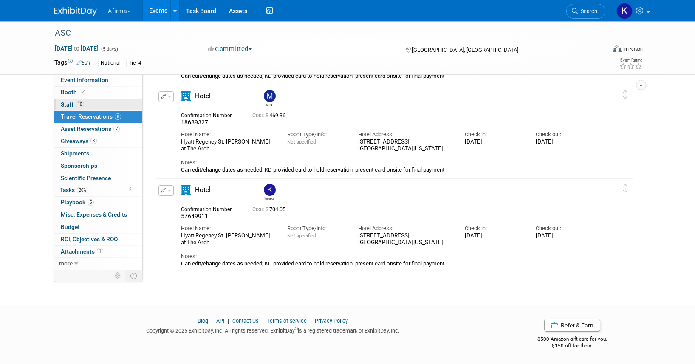
click at [100, 104] on link "10 Staff 10" at bounding box center [98, 105] width 88 height 12
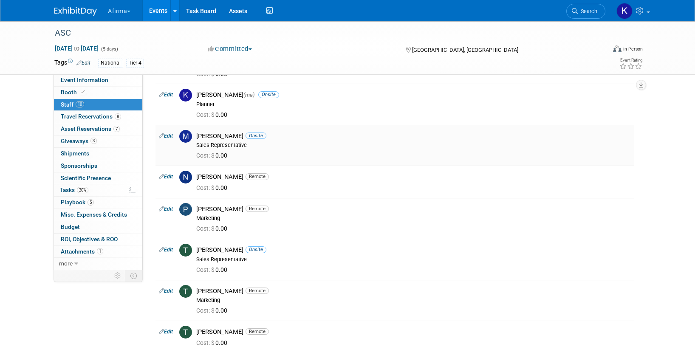
scroll to position [0, 0]
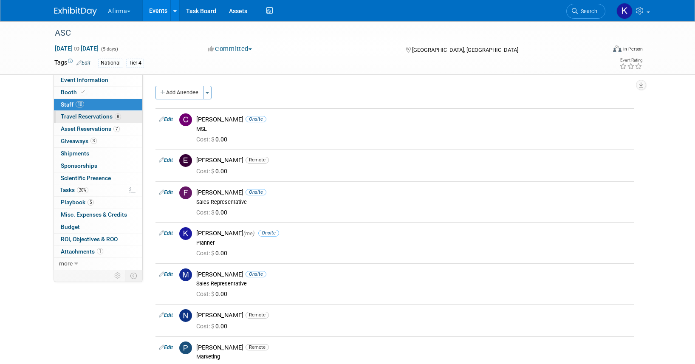
click at [91, 115] on span "Travel Reservations 8" at bounding box center [91, 116] width 60 height 7
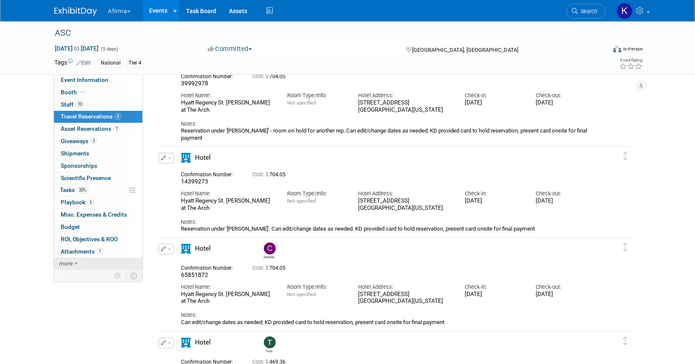
scroll to position [241, 0]
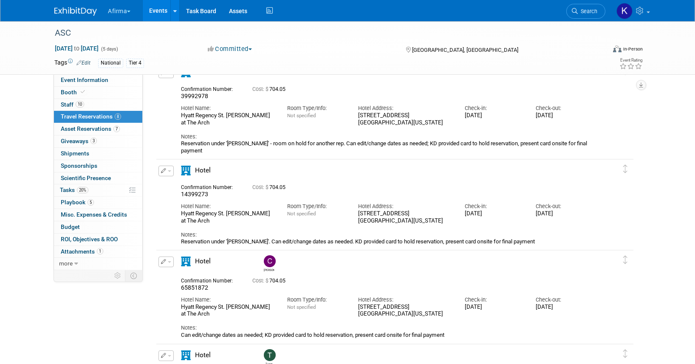
click at [190, 193] on span "14399273" at bounding box center [194, 194] width 27 height 7
copy span "14399273"
click at [170, 165] on td "Delete Reservation 14399273 Cost: $ 704.05 Hotel Name:" at bounding box center [388, 203] width 464 height 89
click at [170, 171] on span "button" at bounding box center [169, 171] width 3 height 2
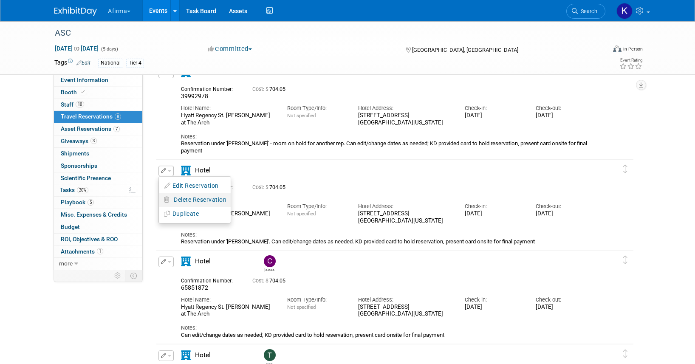
click at [177, 203] on span "Delete Reservation" at bounding box center [200, 199] width 53 height 7
click at [264, 206] on link "Yes" at bounding box center [262, 207] width 25 height 14
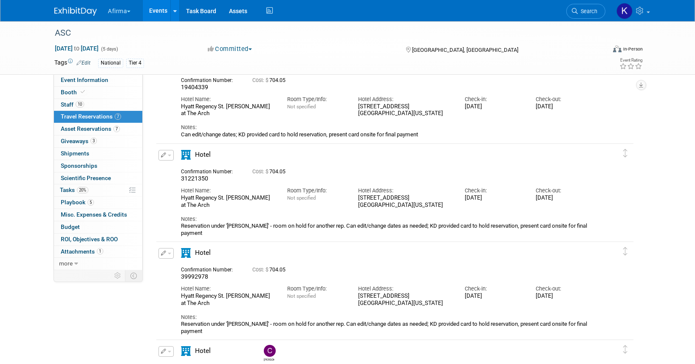
scroll to position [59, 0]
click at [204, 174] on div "Confirmation Number:" at bounding box center [210, 171] width 59 height 9
click at [201, 177] on span "31221350" at bounding box center [194, 179] width 27 height 7
copy span "31221350"
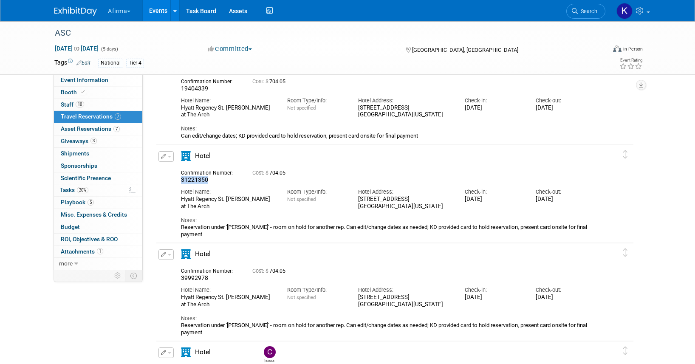
click at [160, 156] on button "button" at bounding box center [165, 156] width 15 height 11
click at [181, 188] on span "Delete Reservation" at bounding box center [200, 185] width 53 height 7
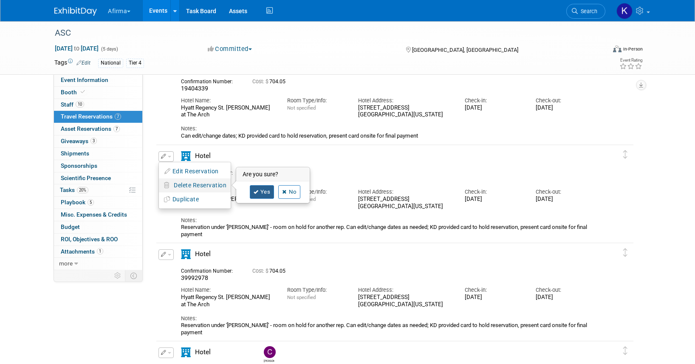
click at [269, 188] on link "Yes" at bounding box center [262, 192] width 25 height 14
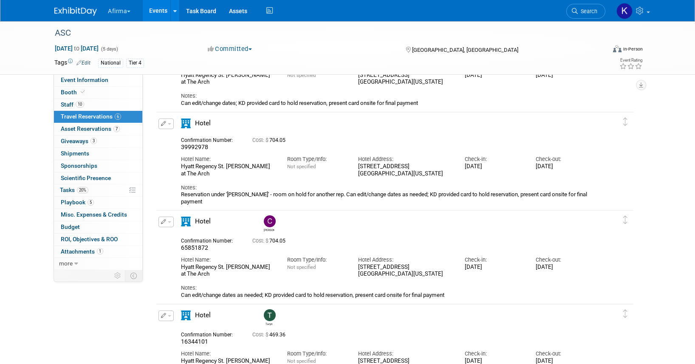
scroll to position [0, 0]
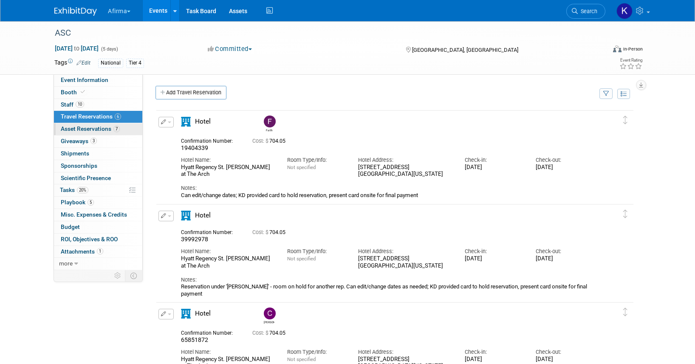
click at [92, 128] on span "Asset Reservations 7" at bounding box center [90, 128] width 59 height 7
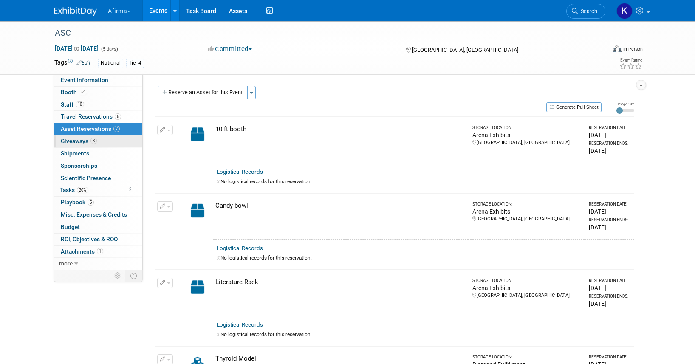
click at [92, 139] on span "3" at bounding box center [93, 141] width 6 height 6
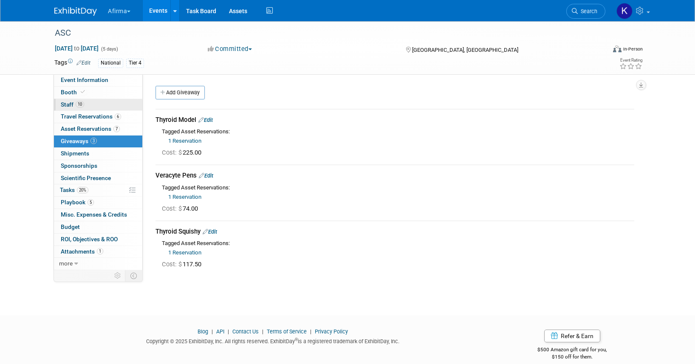
click at [95, 106] on link "10 Staff 10" at bounding box center [98, 105] width 88 height 12
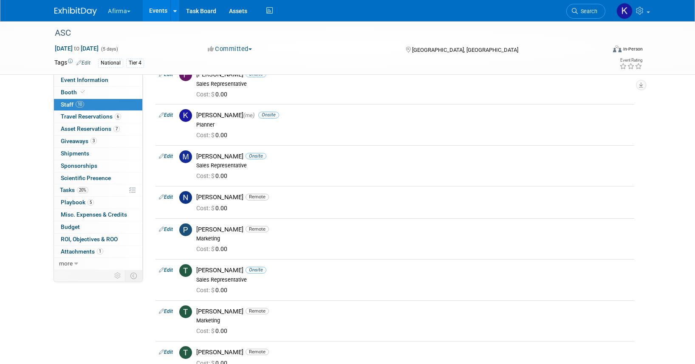
scroll to position [92, 0]
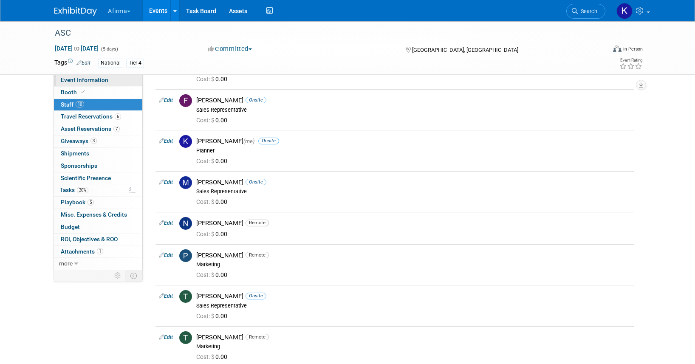
click at [102, 85] on link "Event Information" at bounding box center [98, 80] width 88 height 12
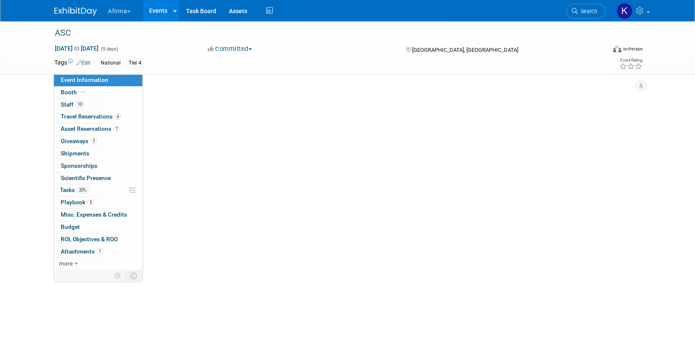
scroll to position [0, 0]
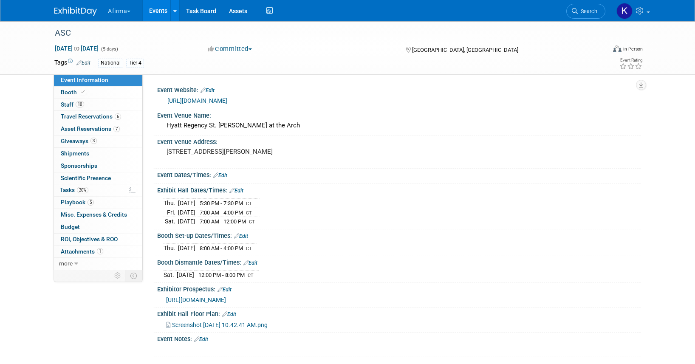
drag, startPoint x: 164, startPoint y: 200, endPoint x: 258, endPoint y: 199, distance: 94.3
click at [258, 199] on tr "Thu. Nov 6, 2025 5:30 PM - 7:30 PM CT" at bounding box center [211, 202] width 96 height 9
copy tr "Thu. Nov 6, 2025 5:30 PM - 7:30 PM"
drag, startPoint x: 164, startPoint y: 211, endPoint x: 260, endPoint y: 223, distance: 96.4
click at [260, 223] on tbody "Thu. Nov 6, 2025 5:30 PM - 7:30 PM CT Fri. Nov 7, 2025 7:00 AM - 4:00 PM CT Sat…" at bounding box center [211, 211] width 96 height 27
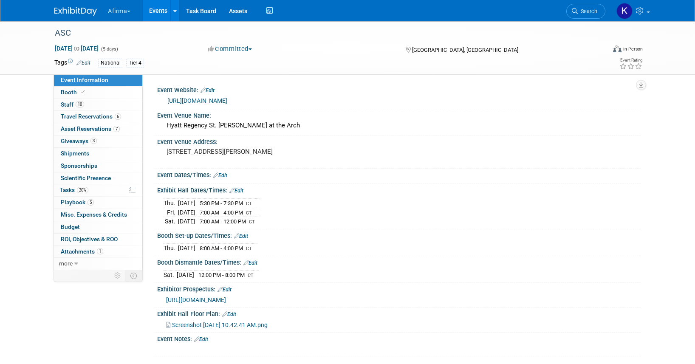
copy tbody "Fri. Nov 7, 2025 7:00 AM - 4:00 PM CT Sat. Nov 8, 2025 7:00 AM - 12:00 PM"
click at [117, 91] on link "Booth" at bounding box center [98, 93] width 88 height 12
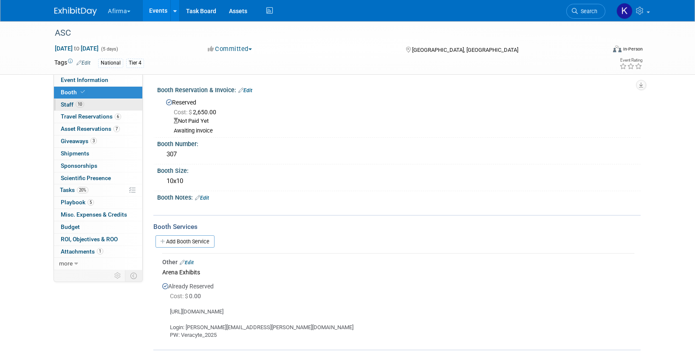
click at [108, 106] on link "10 Staff 10" at bounding box center [98, 105] width 88 height 12
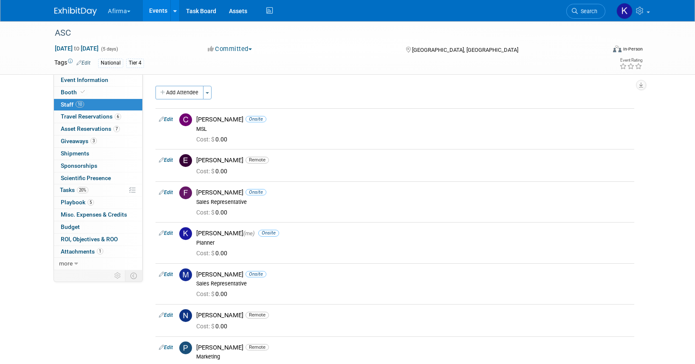
click at [121, 12] on button "Afirma" at bounding box center [124, 9] width 34 height 19
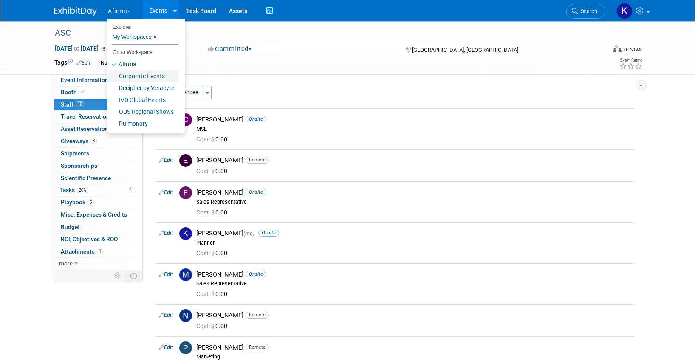
click at [132, 73] on link "Corporate Events" at bounding box center [142, 76] width 71 height 12
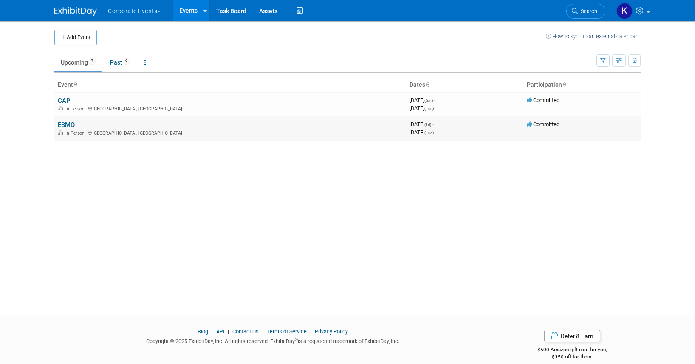
click at [72, 126] on link "ESMO" at bounding box center [66, 125] width 17 height 8
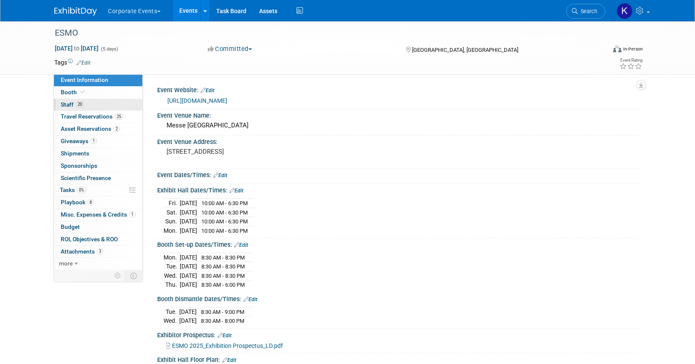
click at [85, 101] on link "20 Staff 20" at bounding box center [98, 105] width 88 height 12
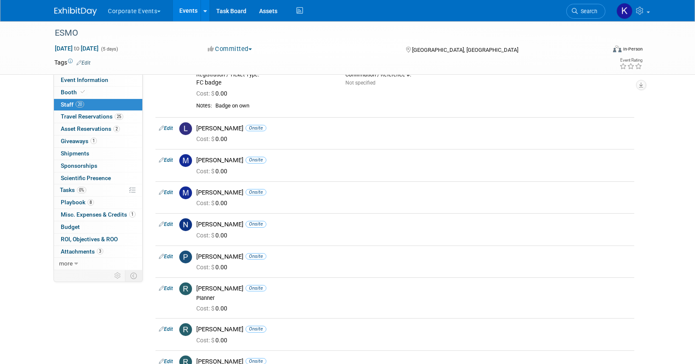
scroll to position [335, 0]
click at [169, 223] on link "Edit" at bounding box center [166, 223] width 14 height 6
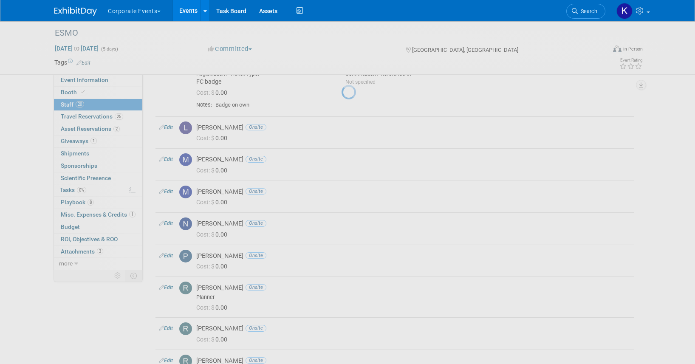
select select "f10d1a06-7f12-4e42-8fe2-b510553a5768"
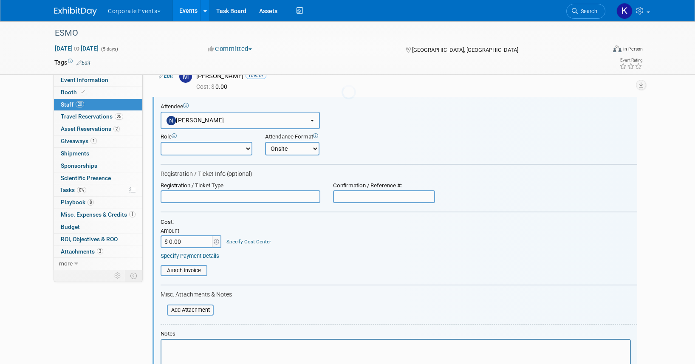
scroll to position [451, 0]
click at [252, 200] on input "text" at bounding box center [241, 196] width 160 height 13
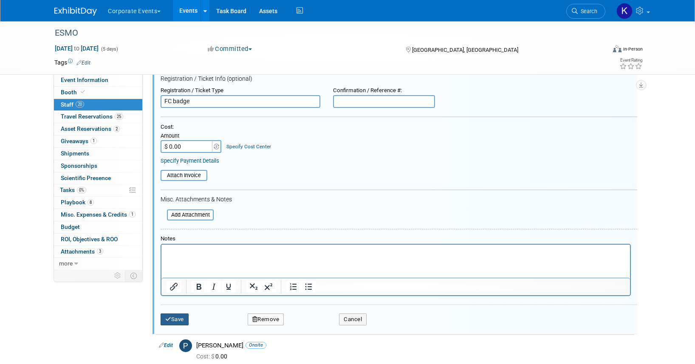
type input "FC badge"
click at [182, 321] on button "Save" at bounding box center [175, 319] width 28 height 12
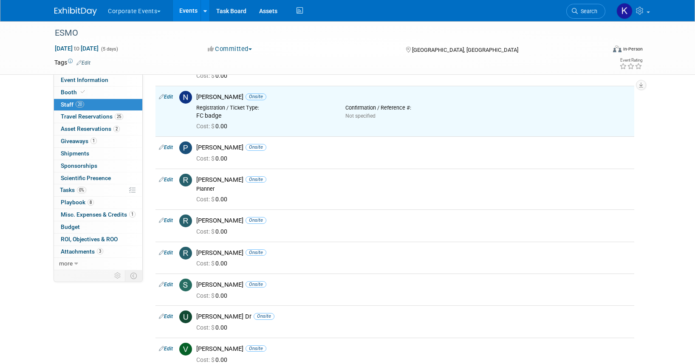
scroll to position [460, 0]
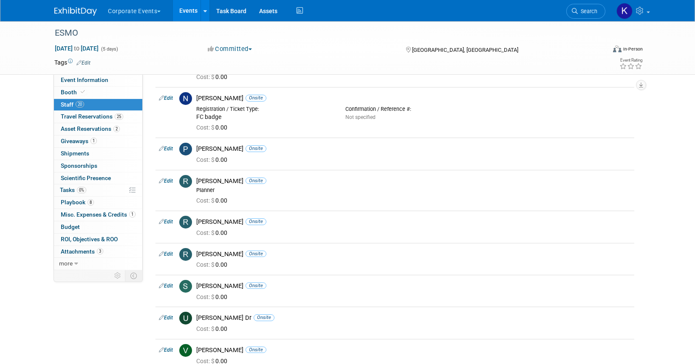
click at [134, 9] on button "Corporate Events" at bounding box center [139, 9] width 64 height 19
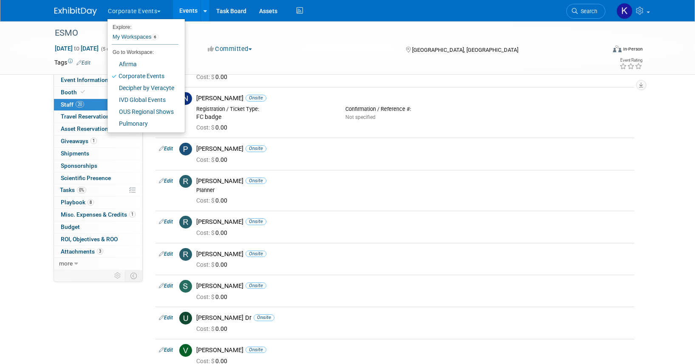
click at [184, 14] on link "Events" at bounding box center [188, 10] width 31 height 21
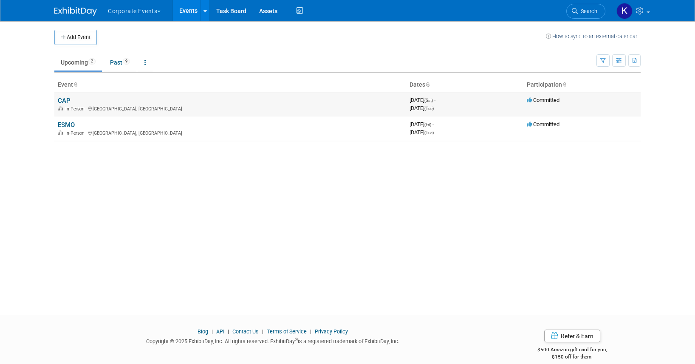
click at [69, 102] on link "CAP" at bounding box center [64, 101] width 13 height 8
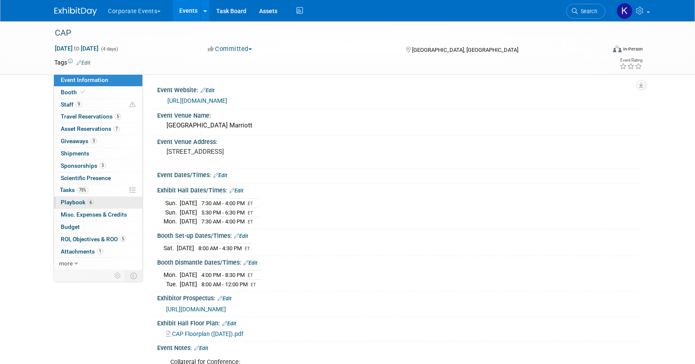
click at [85, 200] on span "Playbook 6" at bounding box center [77, 202] width 33 height 7
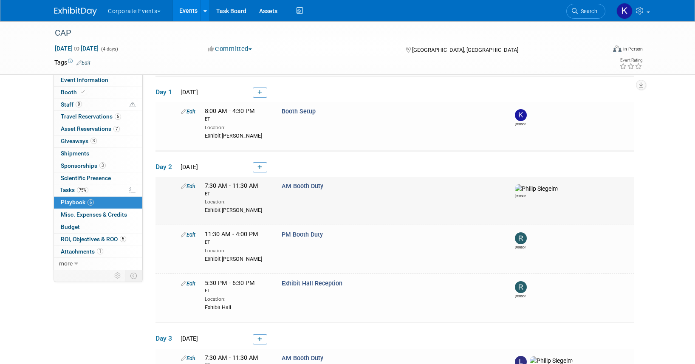
scroll to position [61, 0]
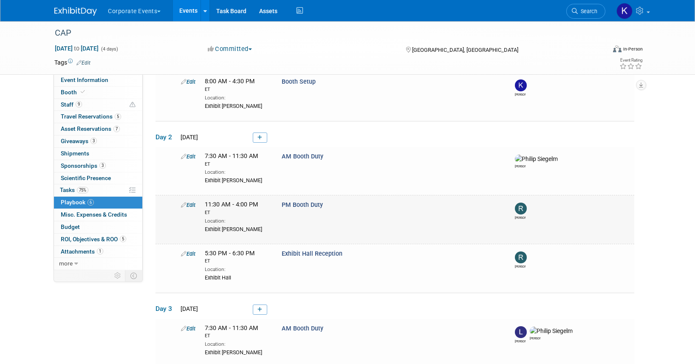
click at [521, 212] on img at bounding box center [521, 209] width 12 height 12
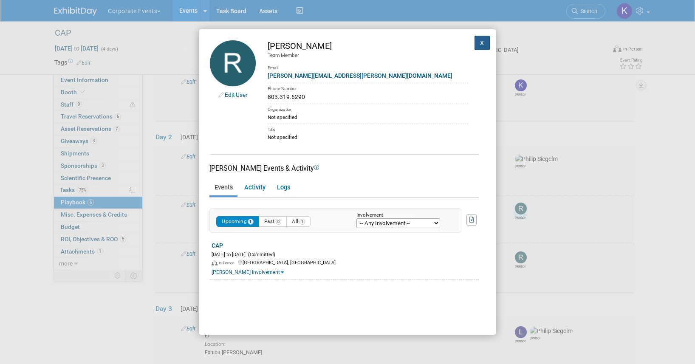
click at [484, 43] on button "X" at bounding box center [481, 43] width 15 height 14
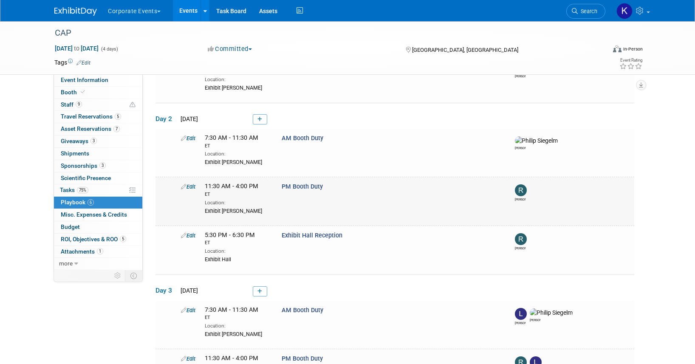
scroll to position [0, 0]
